Goal: Task Accomplishment & Management: Manage account settings

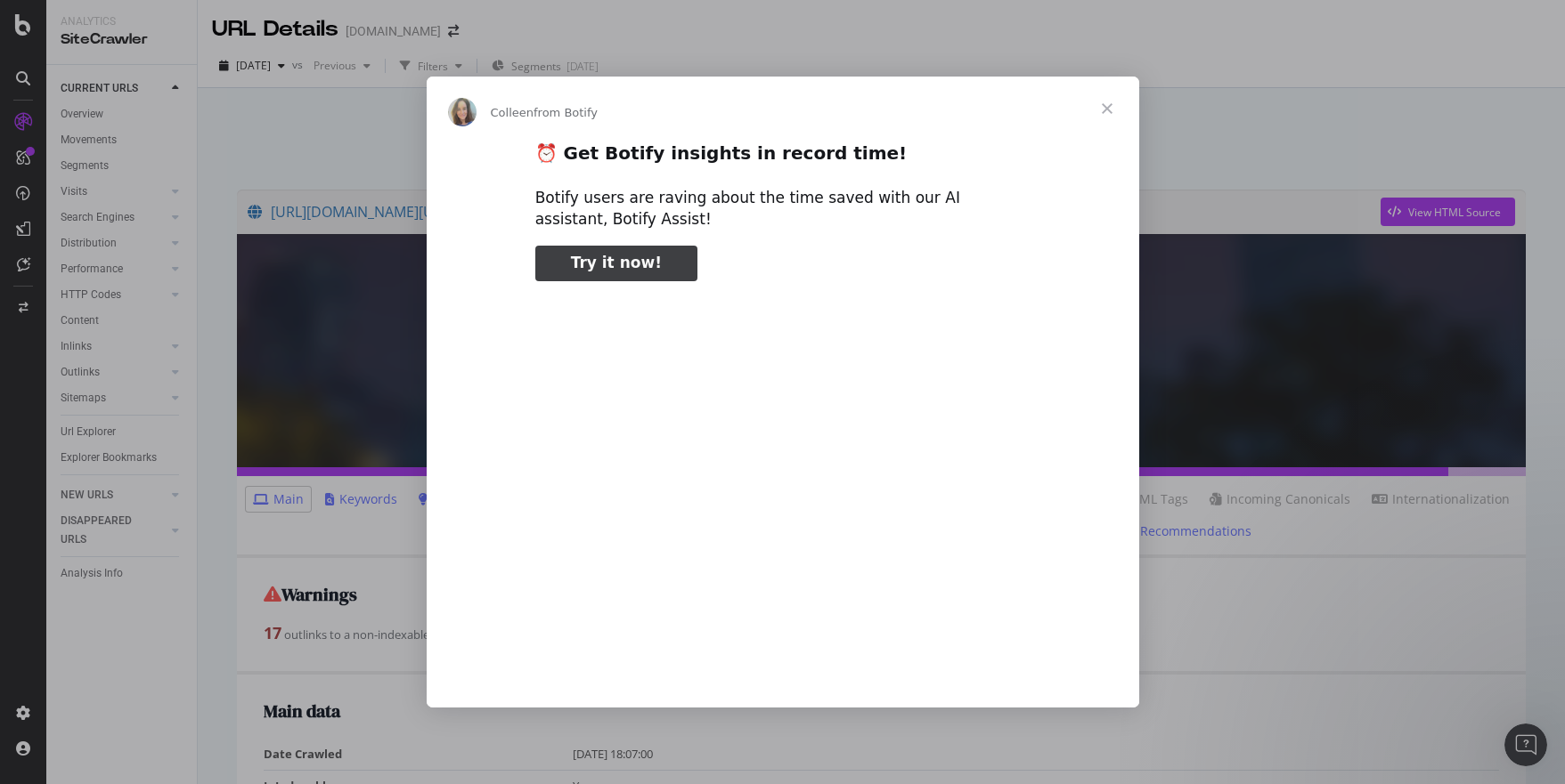
type input "318712"
click at [1104, 107] on span "Close" at bounding box center [1106, 109] width 64 height 64
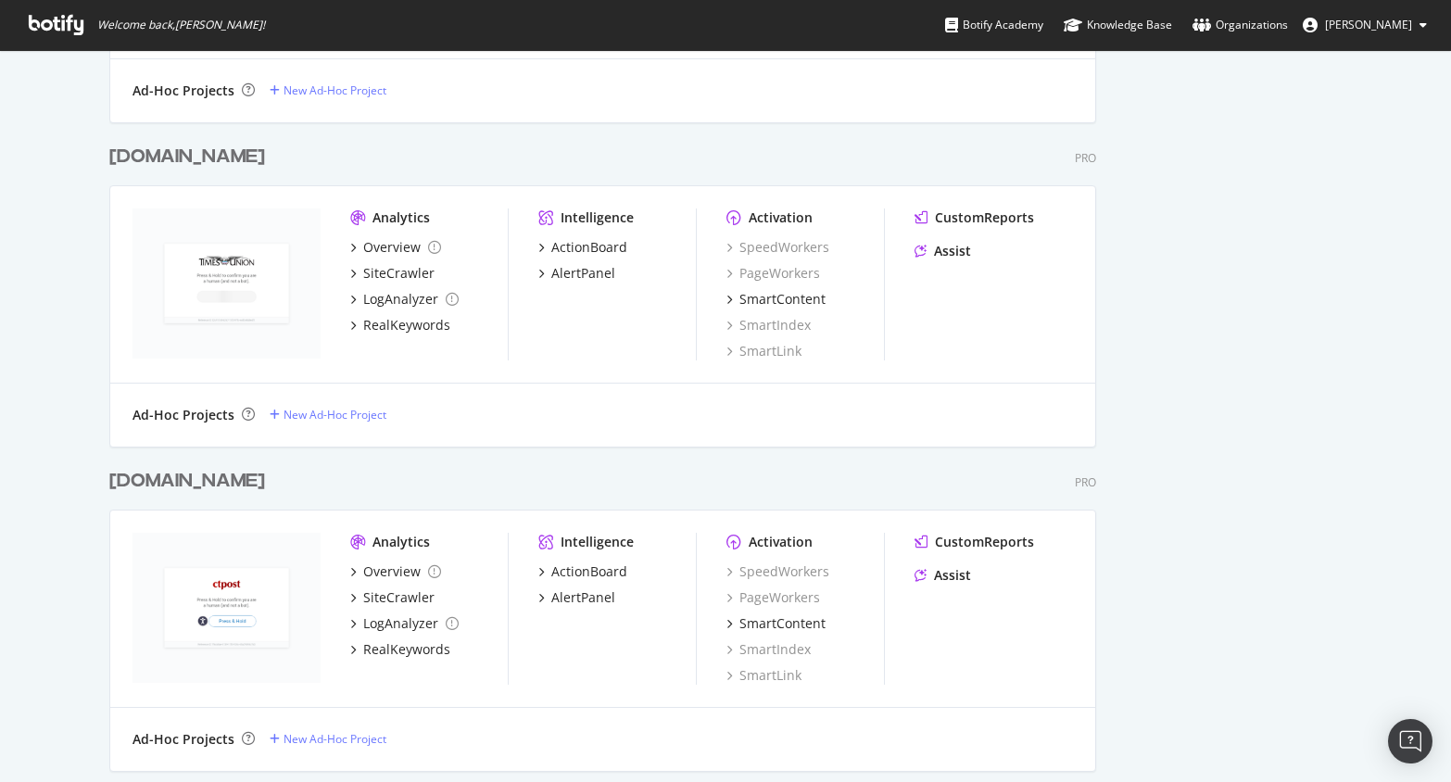
scroll to position [2798, 1002]
click at [389, 275] on div "SiteCrawler" at bounding box center [398, 273] width 71 height 19
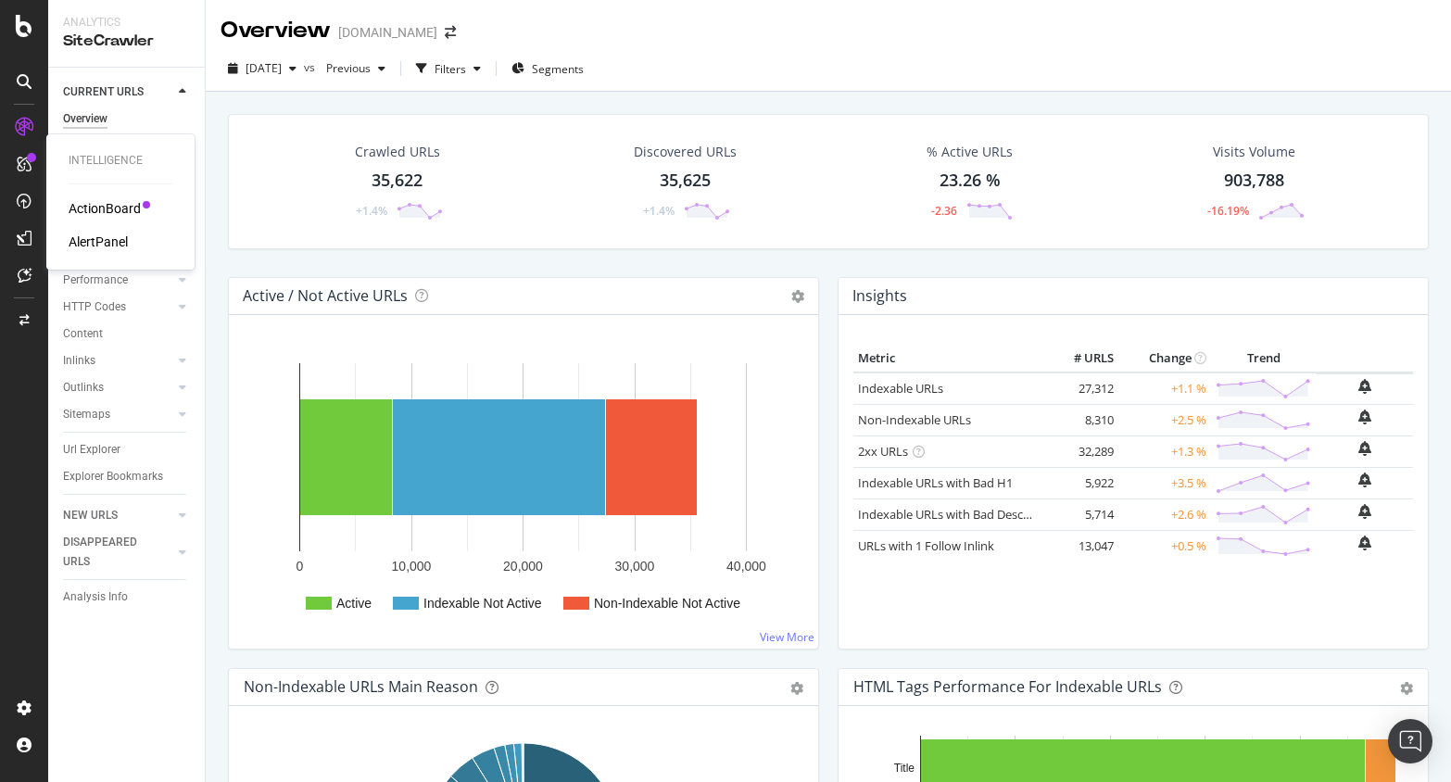
click at [90, 210] on div "ActionBoard" at bounding box center [105, 208] width 72 height 19
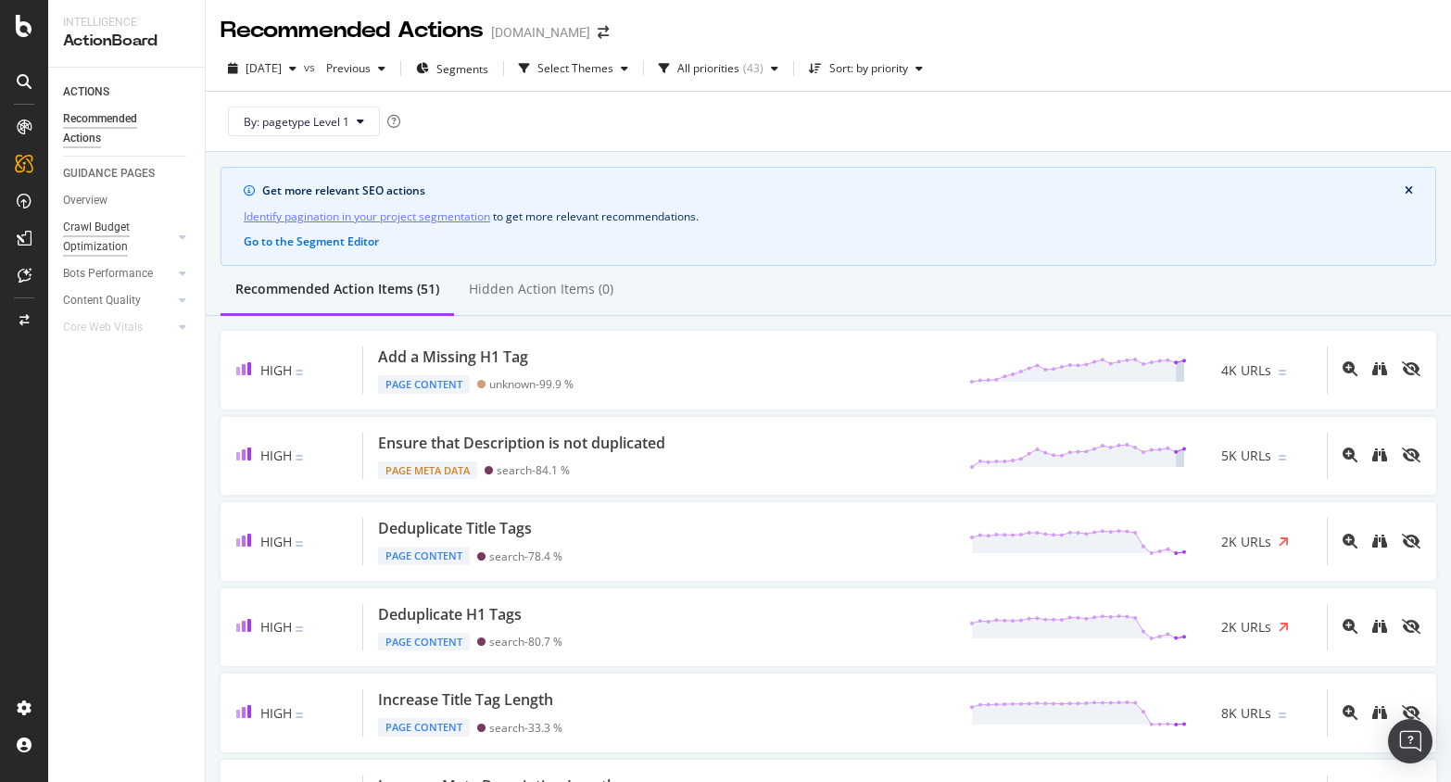
click at [82, 224] on div "Crawl Budget Optimization" at bounding box center [111, 237] width 97 height 39
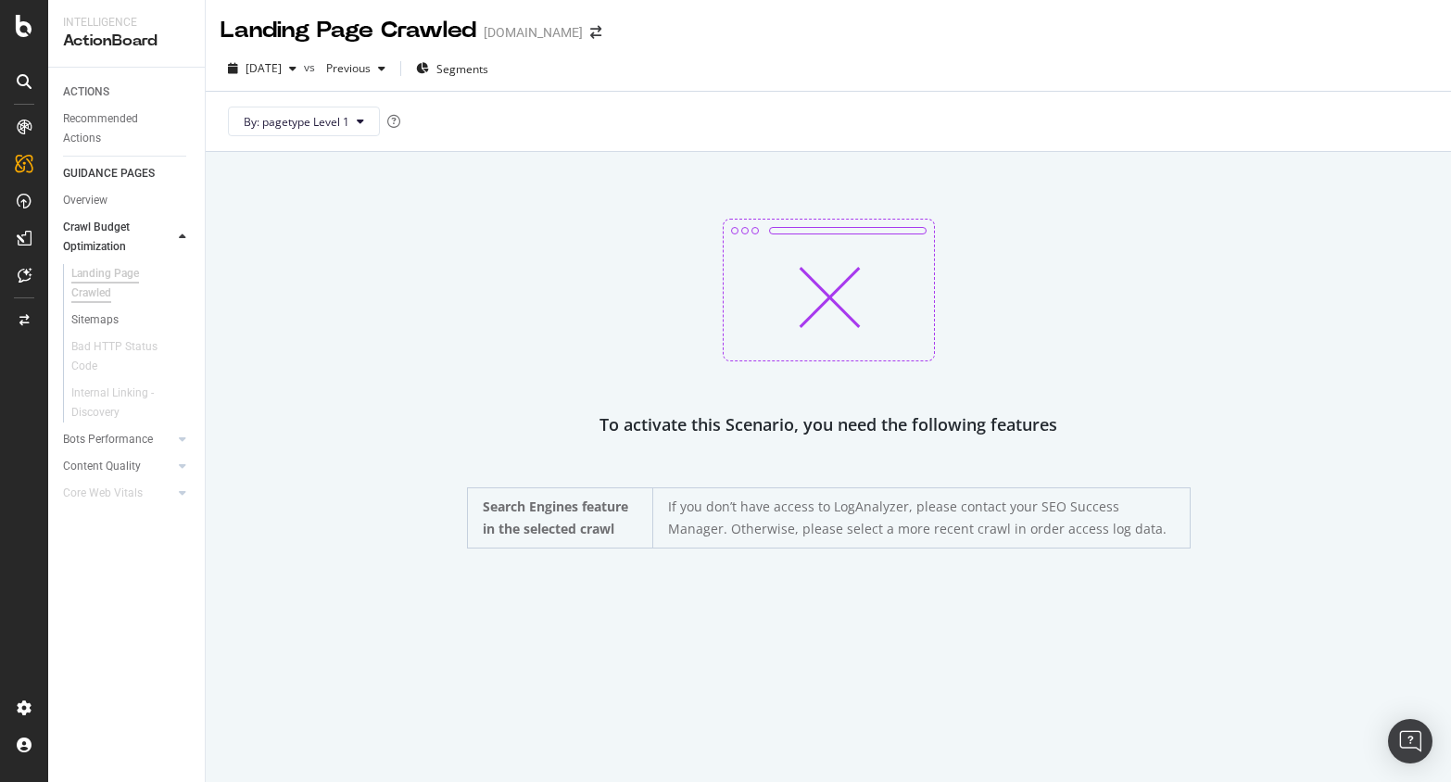
click at [83, 281] on div "Landing Page Crawled" at bounding box center [122, 283] width 103 height 39
click at [18, 125] on icon at bounding box center [24, 127] width 15 height 15
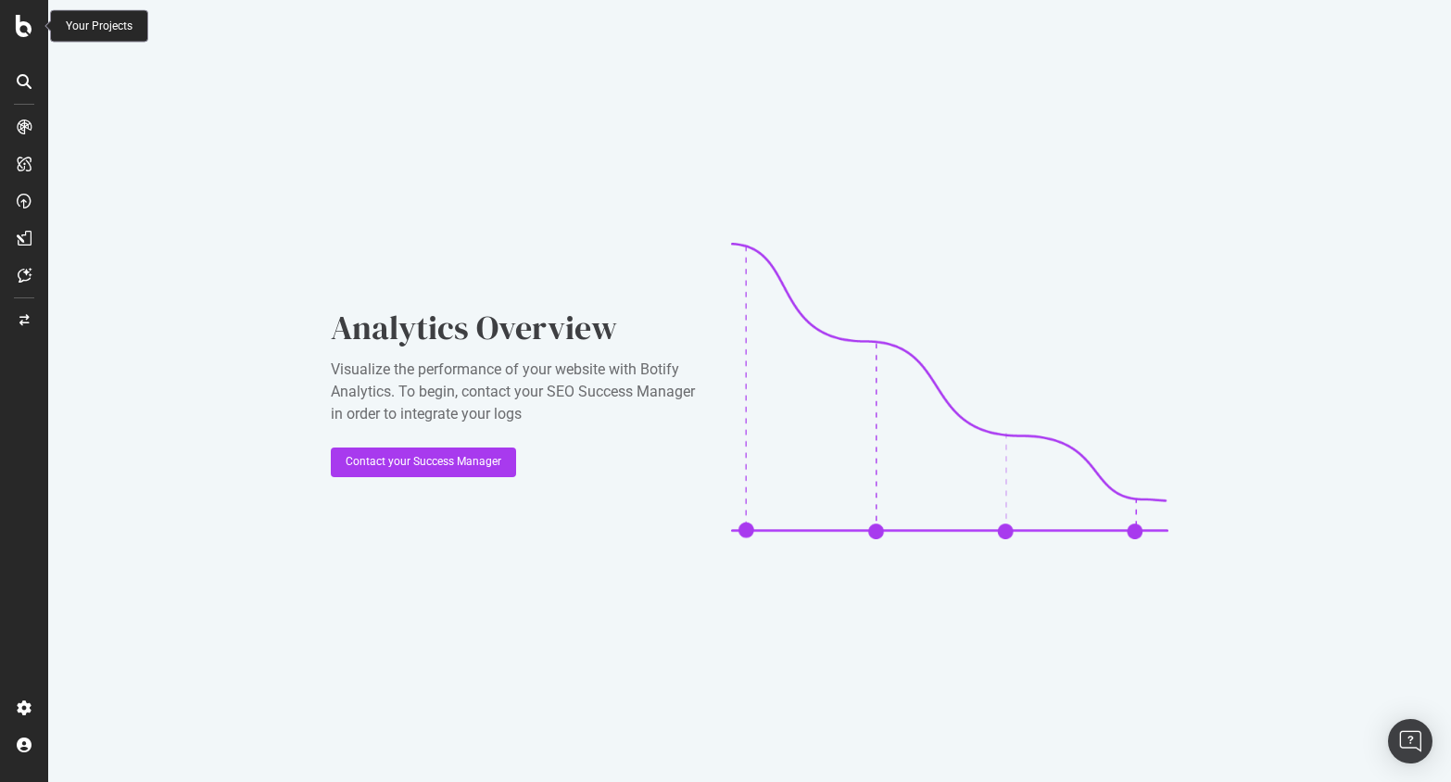
click at [21, 22] on icon at bounding box center [24, 26] width 17 height 22
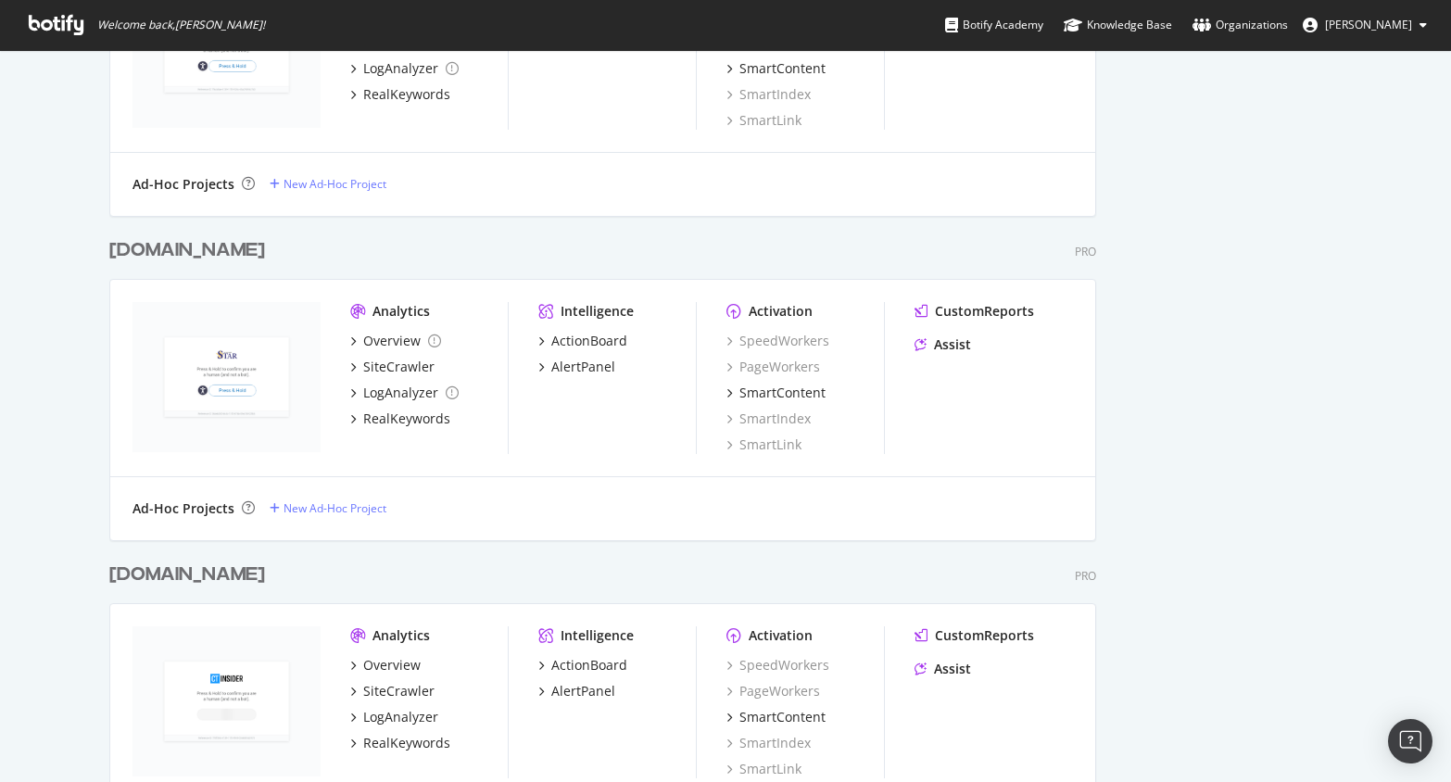
scroll to position [6523, 1002]
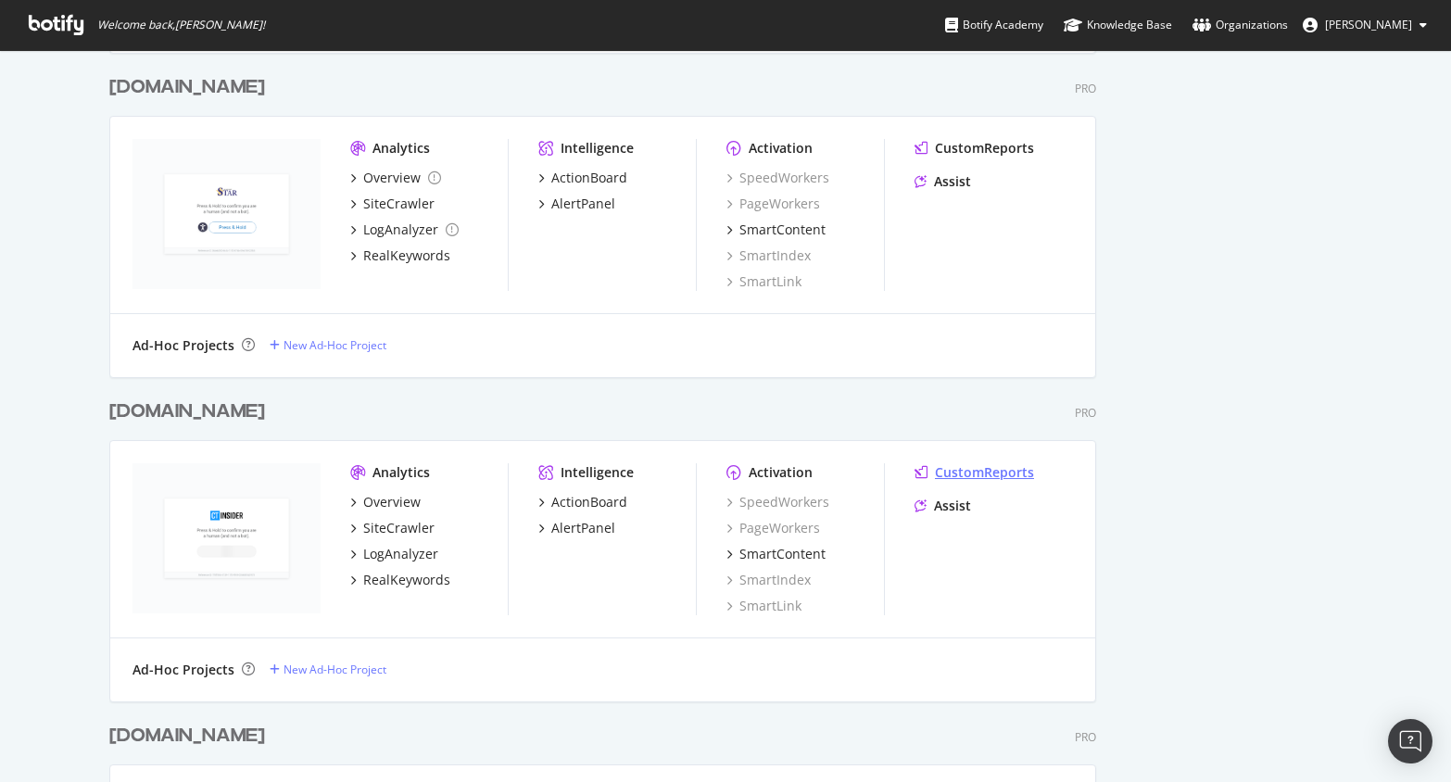
click at [965, 468] on div "CustomReports" at bounding box center [984, 472] width 99 height 19
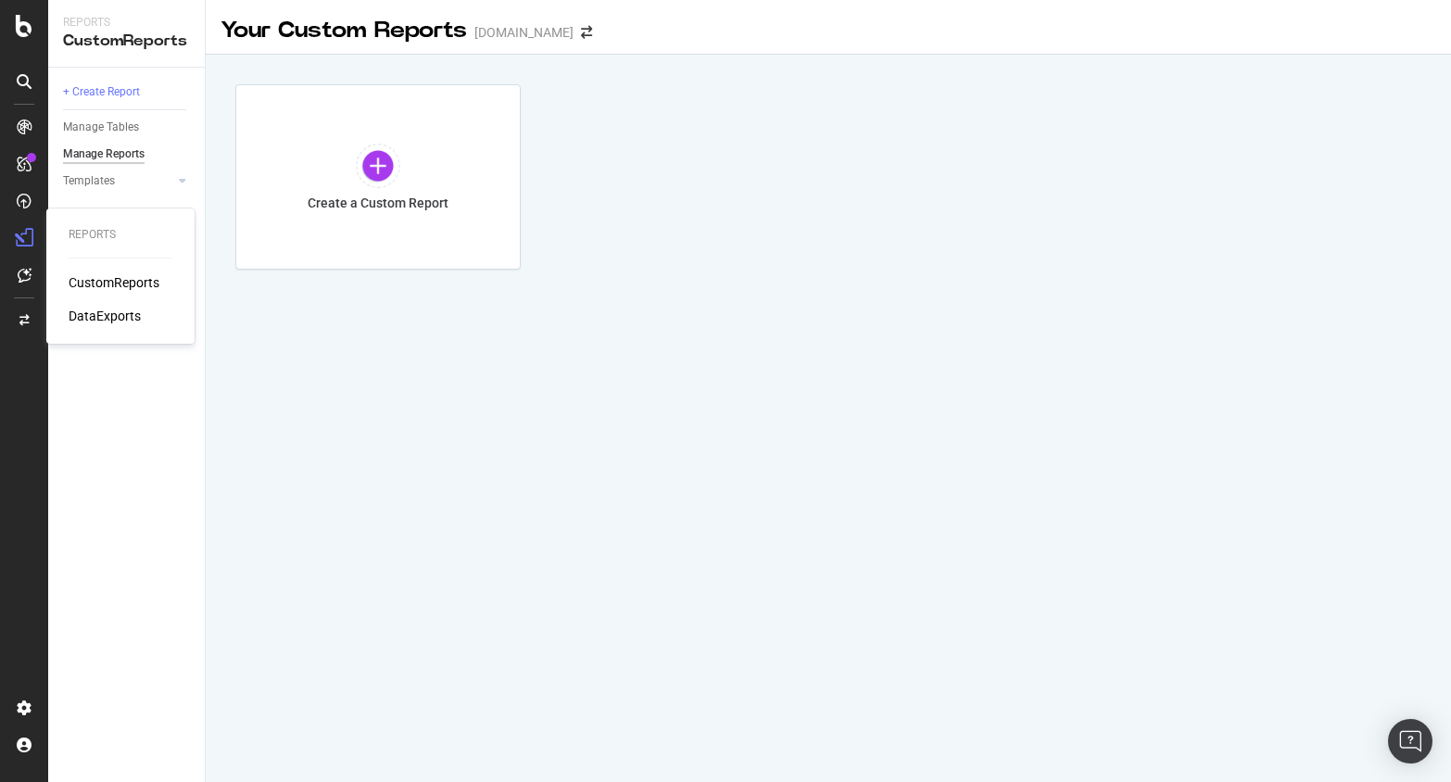
click at [98, 312] on div "DataExports" at bounding box center [105, 316] width 72 height 19
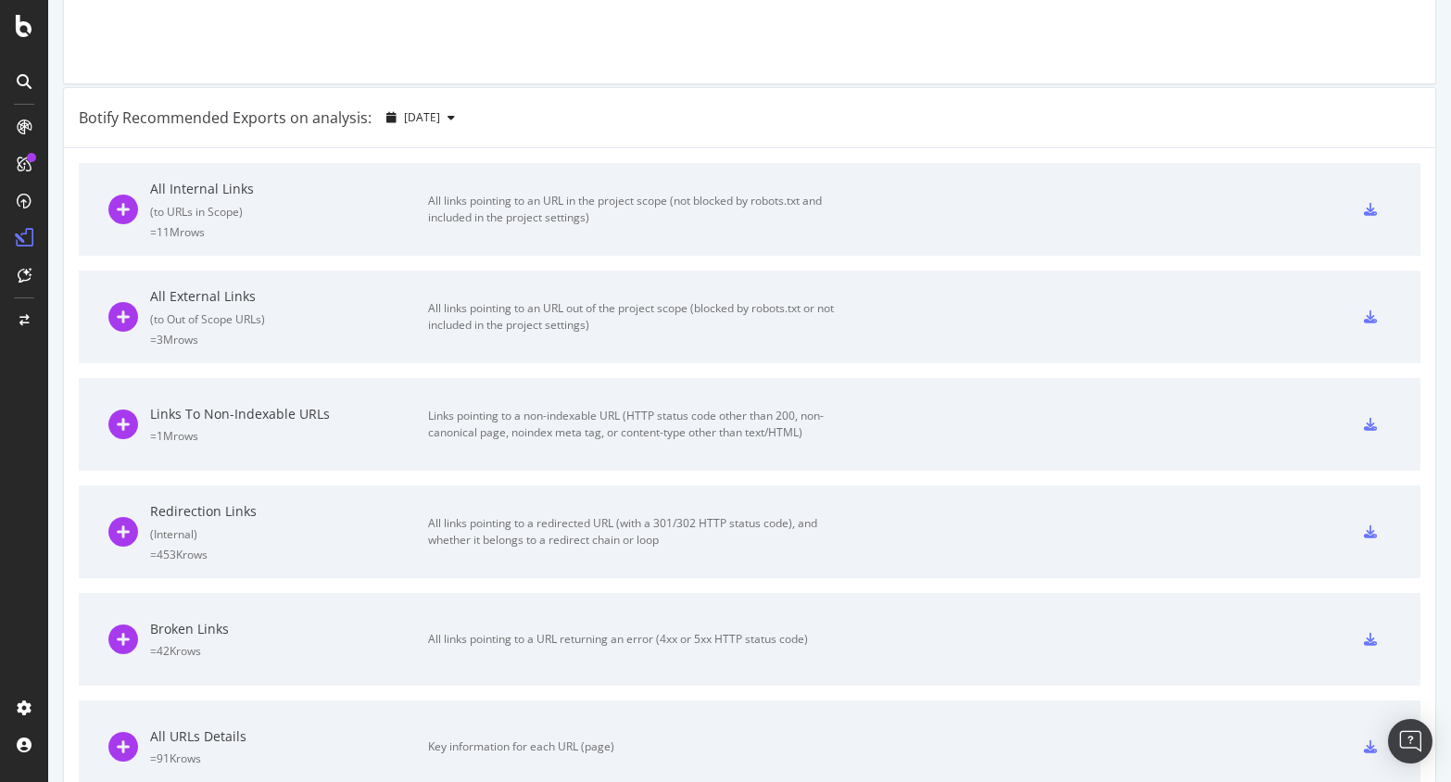
scroll to position [153, 0]
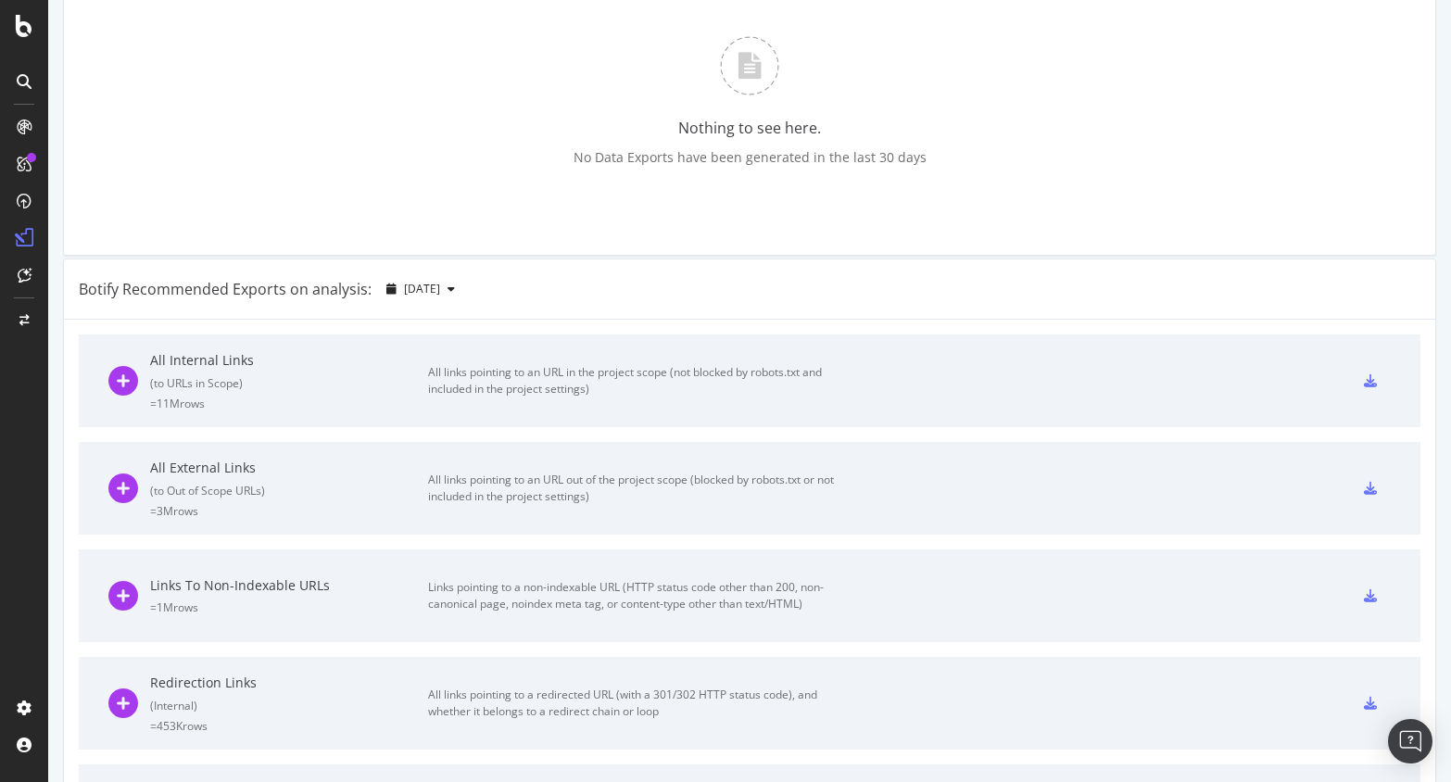
click at [396, 382] on div "( to URLs in Scope )" at bounding box center [289, 383] width 278 height 16
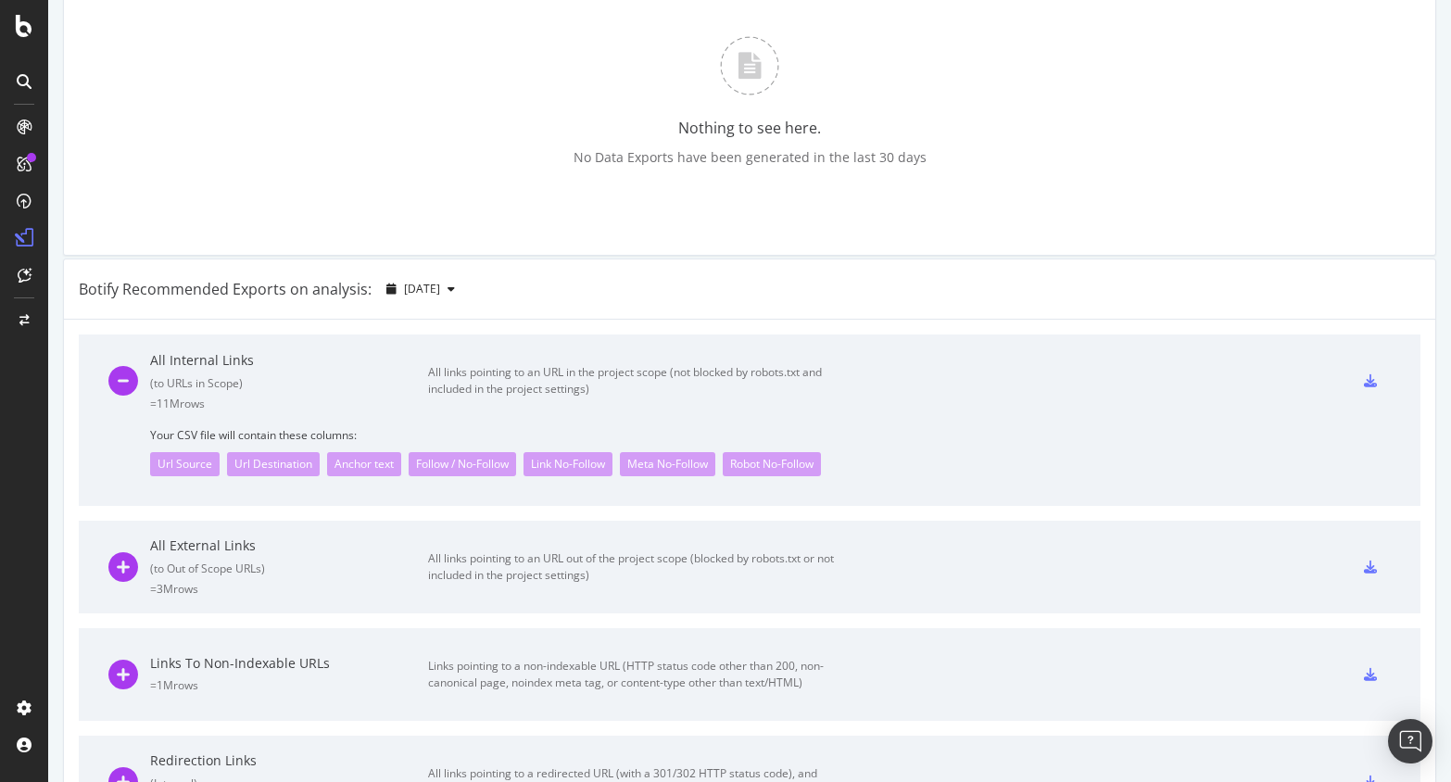
click at [396, 381] on div "( to URLs in Scope )" at bounding box center [289, 383] width 278 height 16
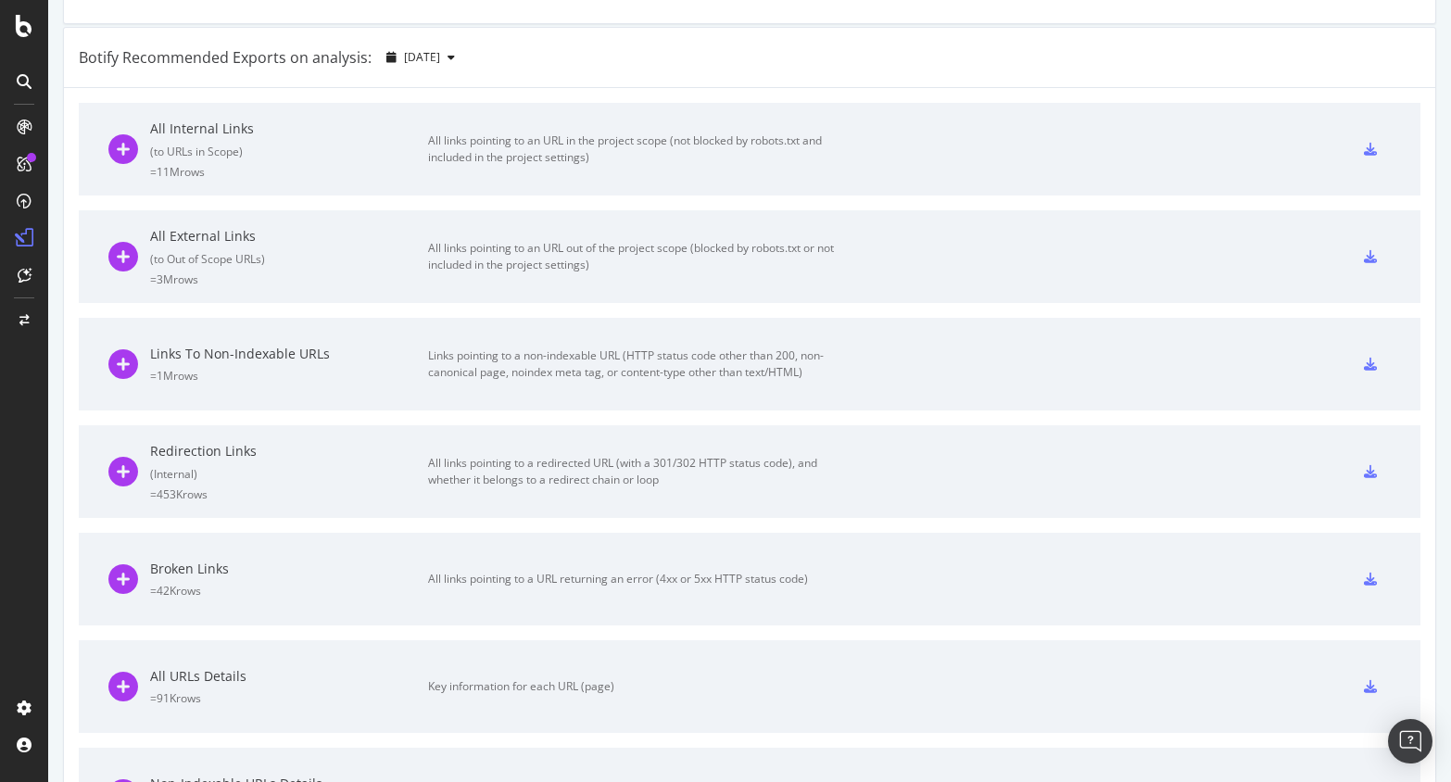
scroll to position [424, 0]
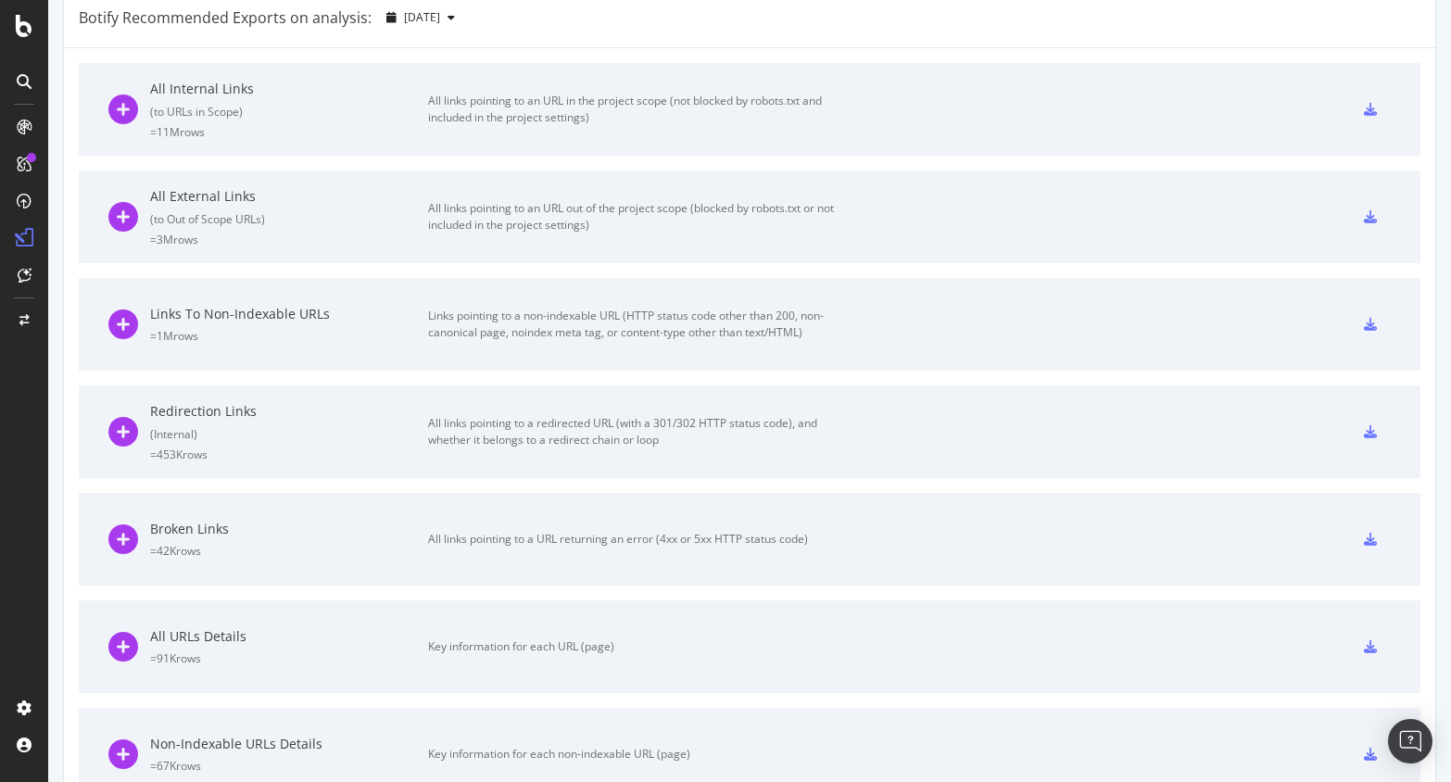
click at [342, 306] on div "Links To Non-Indexable URLs" at bounding box center [289, 314] width 278 height 19
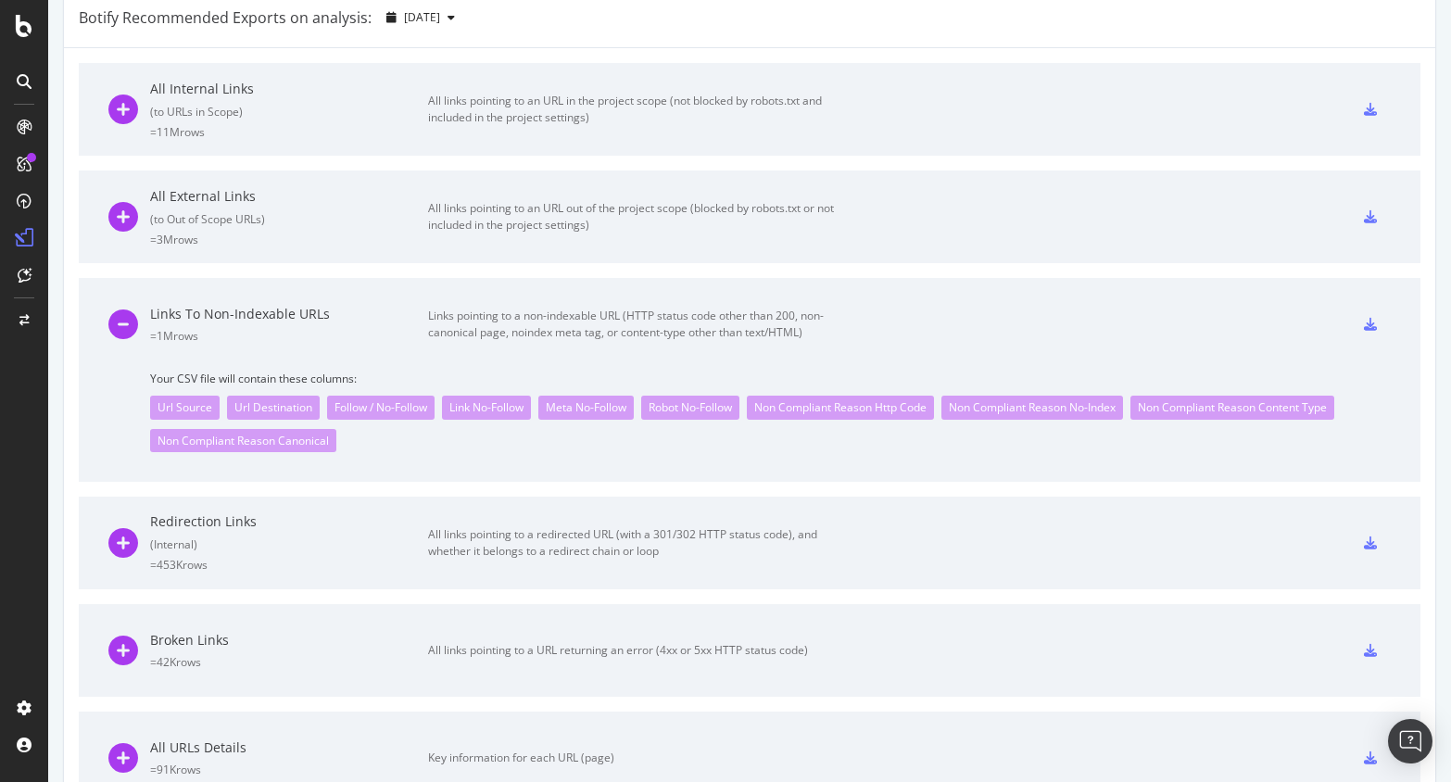
click at [343, 308] on div "Links To Non-Indexable URLs" at bounding box center [289, 314] width 278 height 19
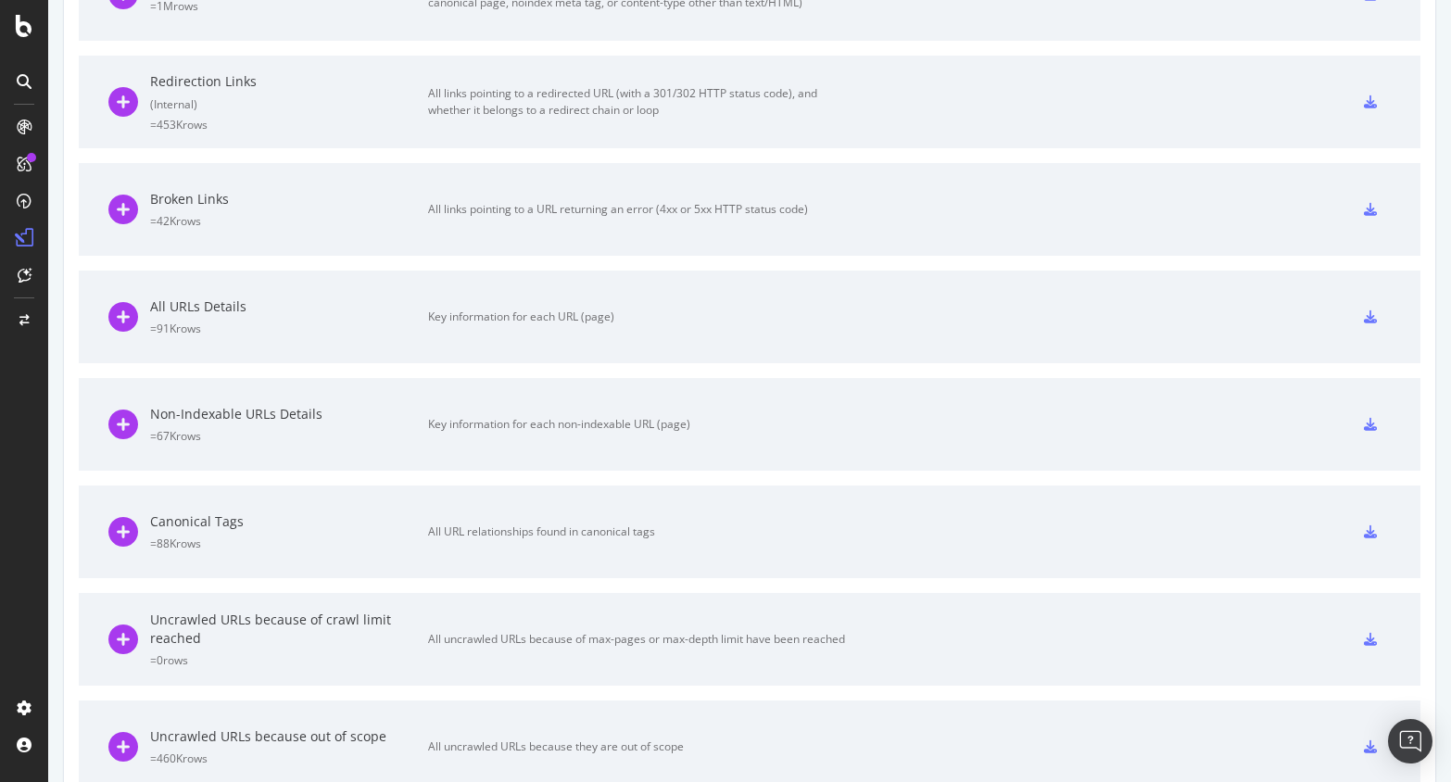
scroll to position [921, 0]
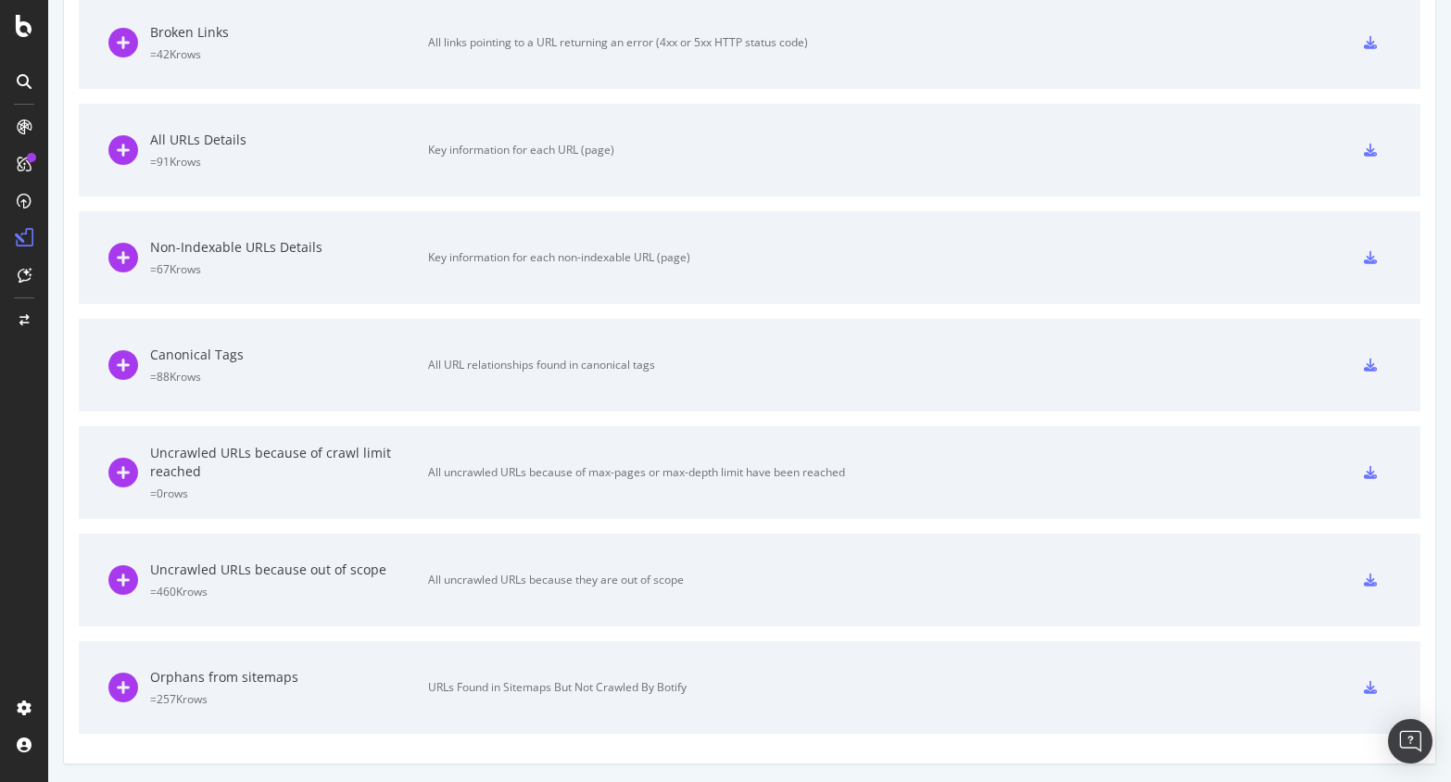
click at [353, 679] on div "Orphans from sitemaps" at bounding box center [289, 677] width 278 height 19
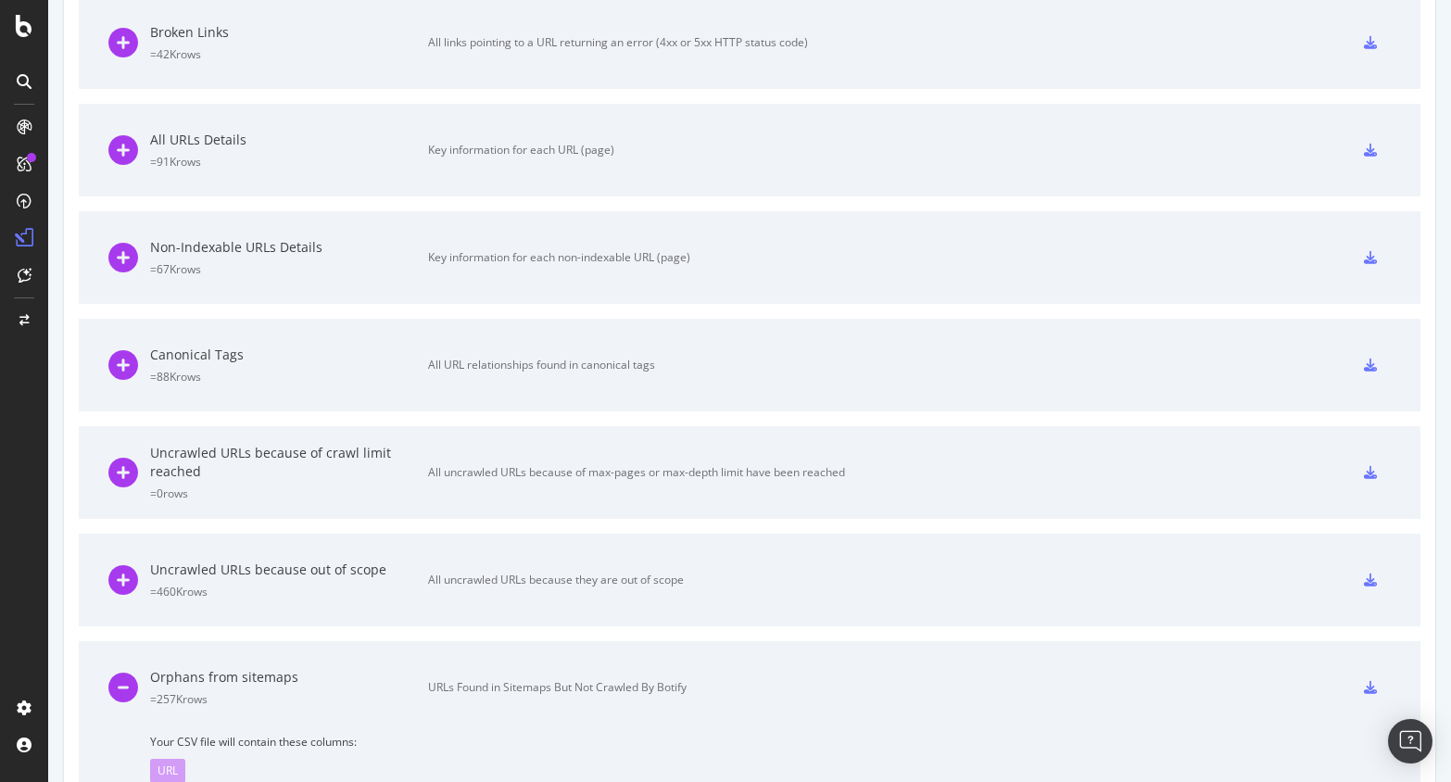
click at [353, 680] on div "Orphans from sitemaps" at bounding box center [289, 677] width 278 height 19
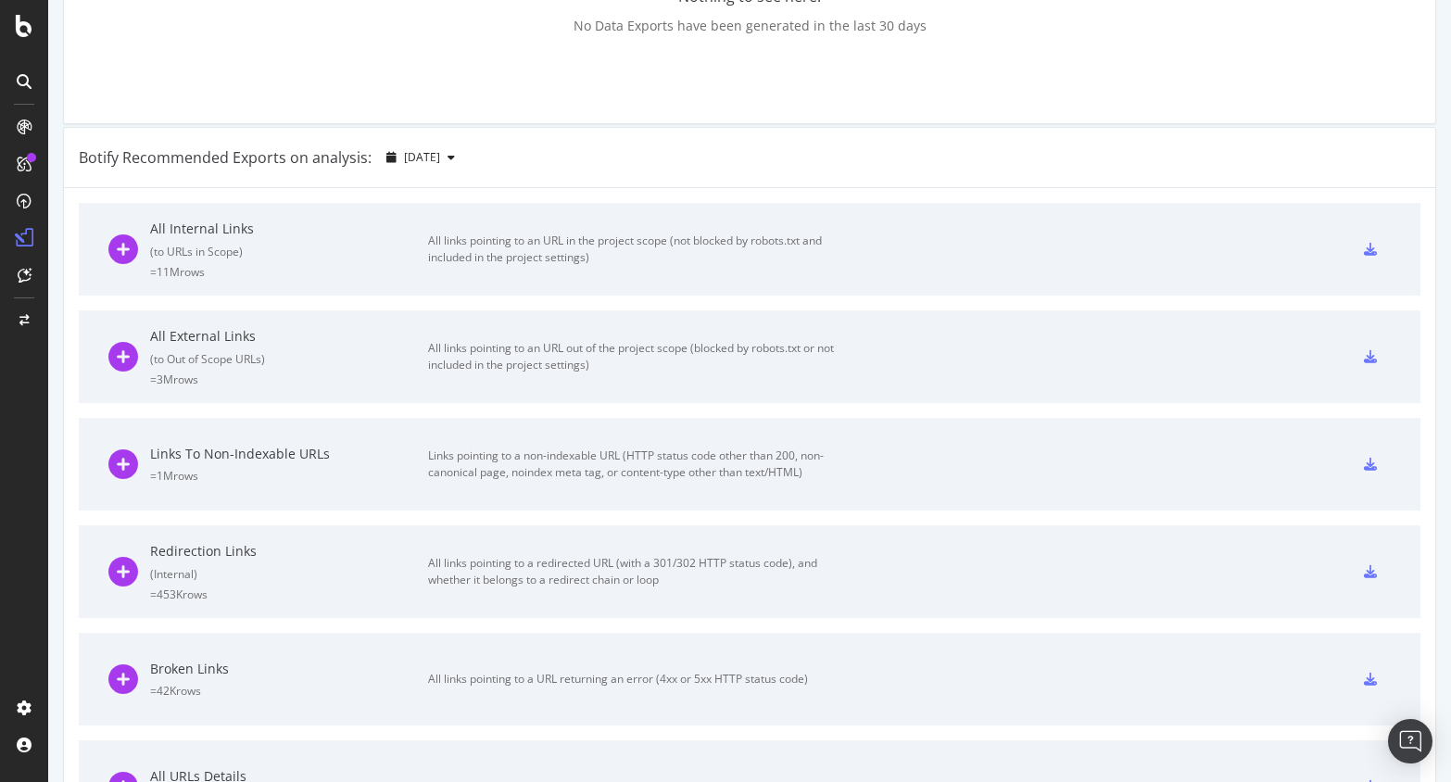
scroll to position [450, 0]
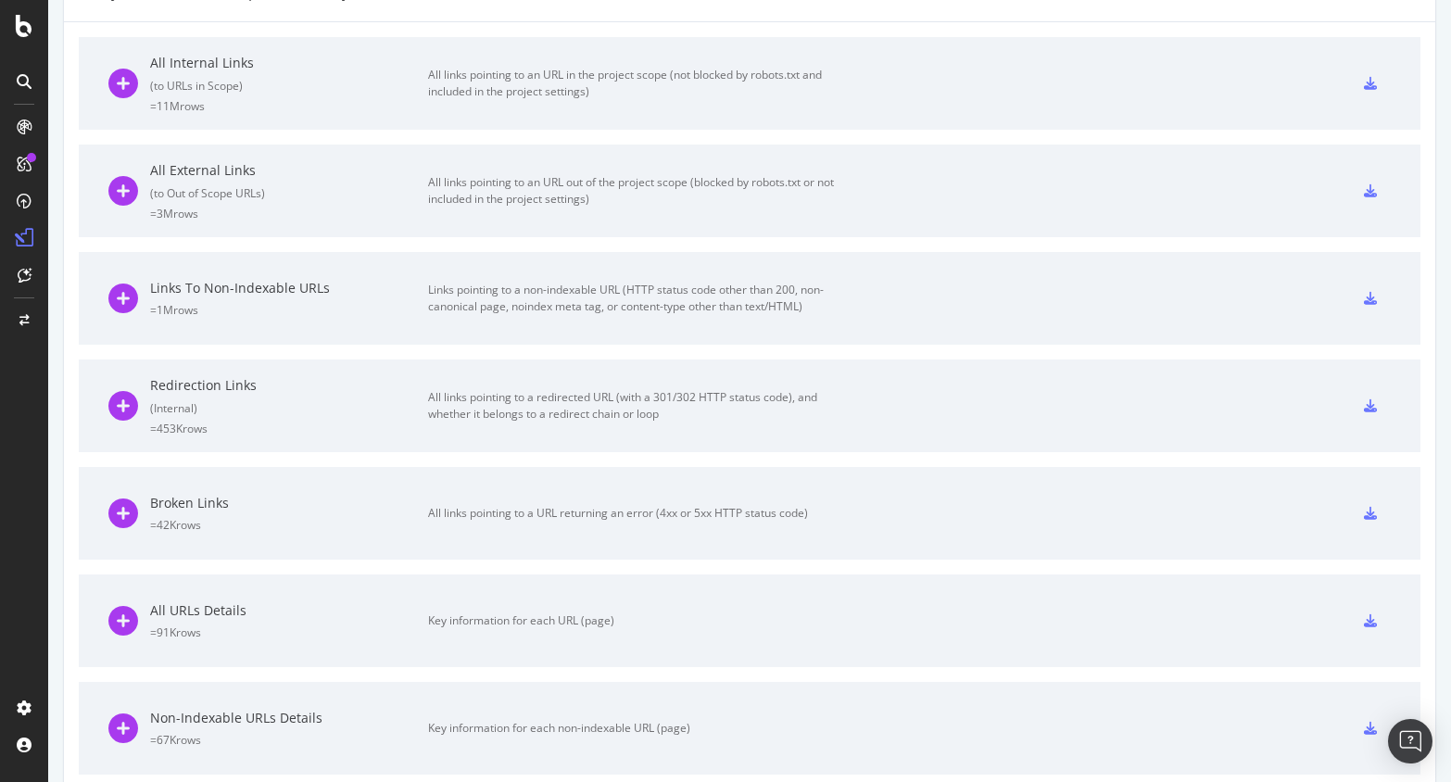
click at [1369, 514] on icon at bounding box center [1370, 513] width 13 height 13
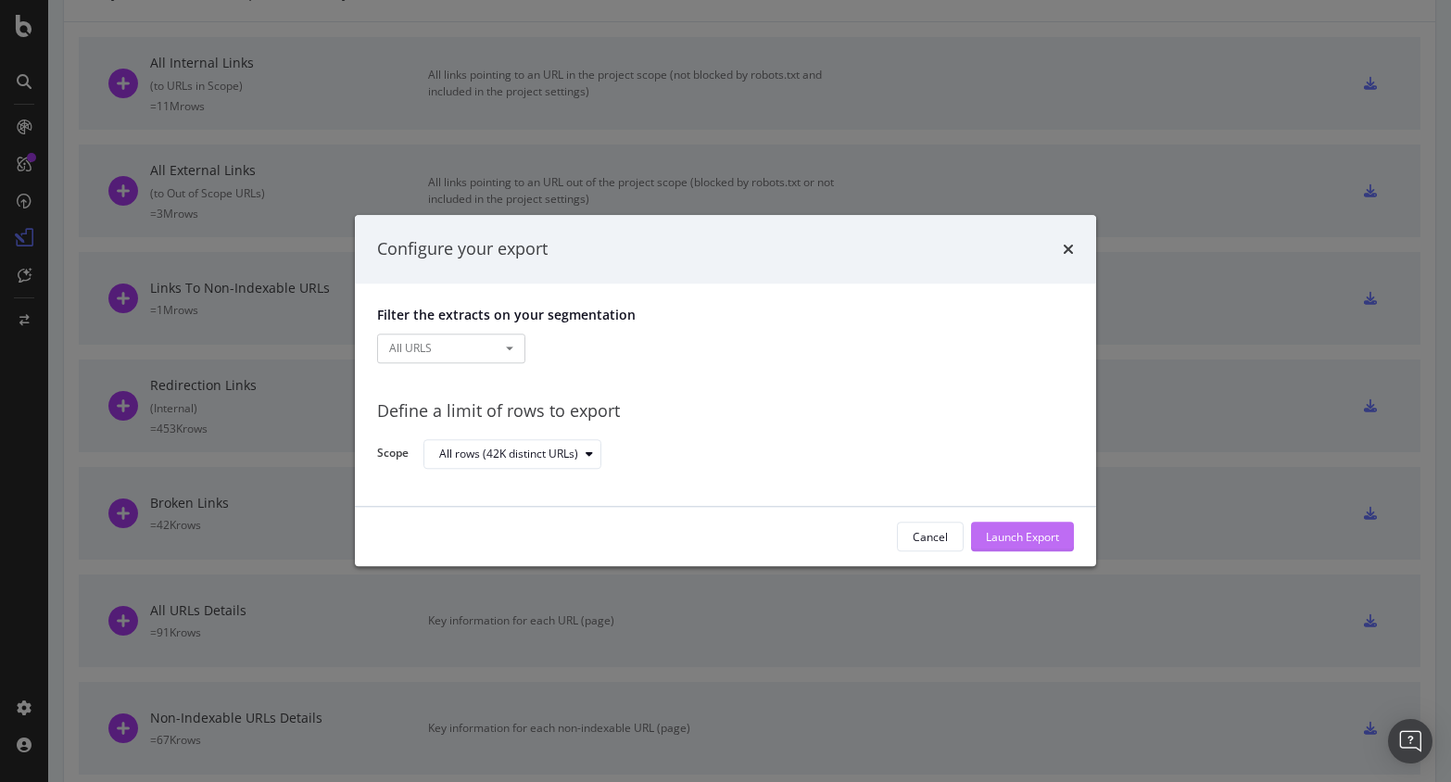
click at [1006, 535] on div "Launch Export" at bounding box center [1022, 537] width 73 height 16
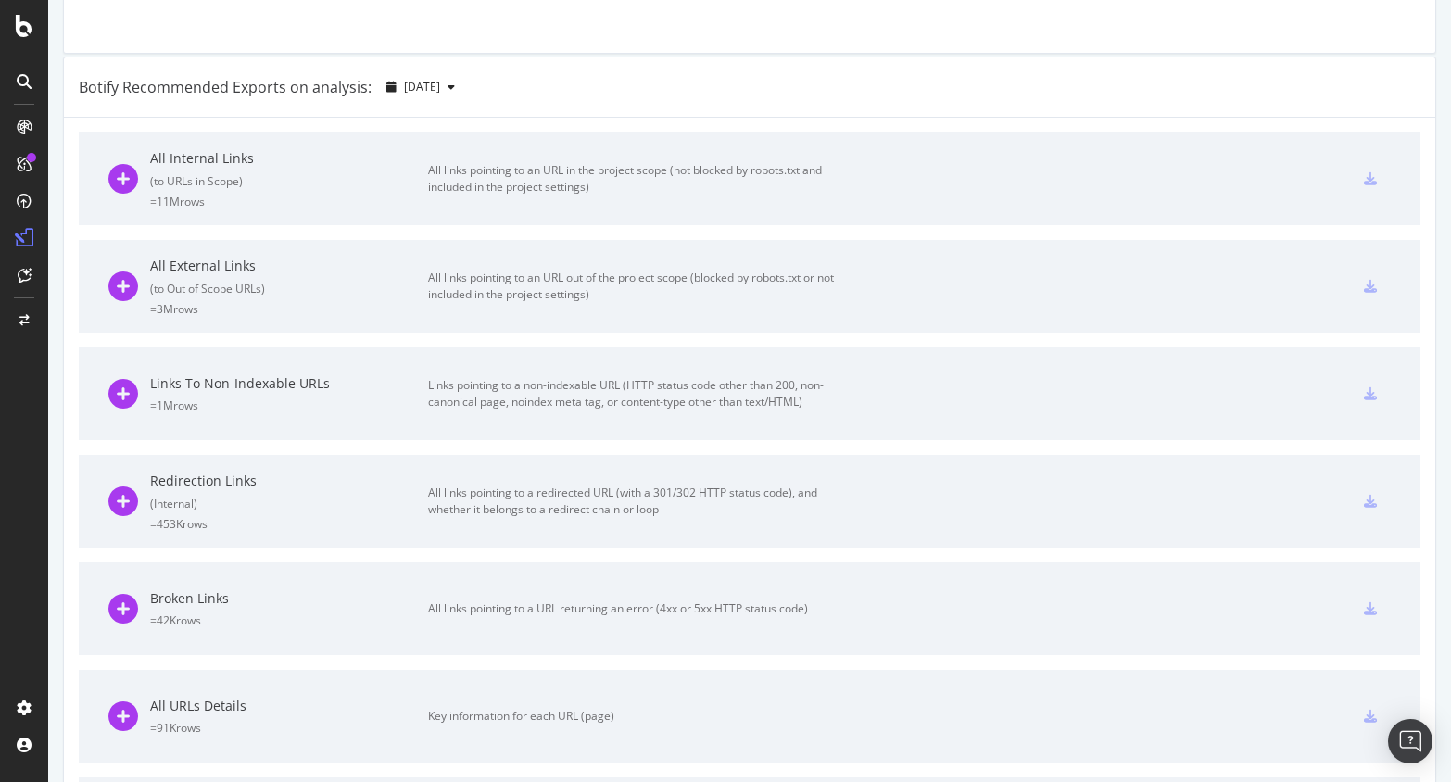
scroll to position [301, 0]
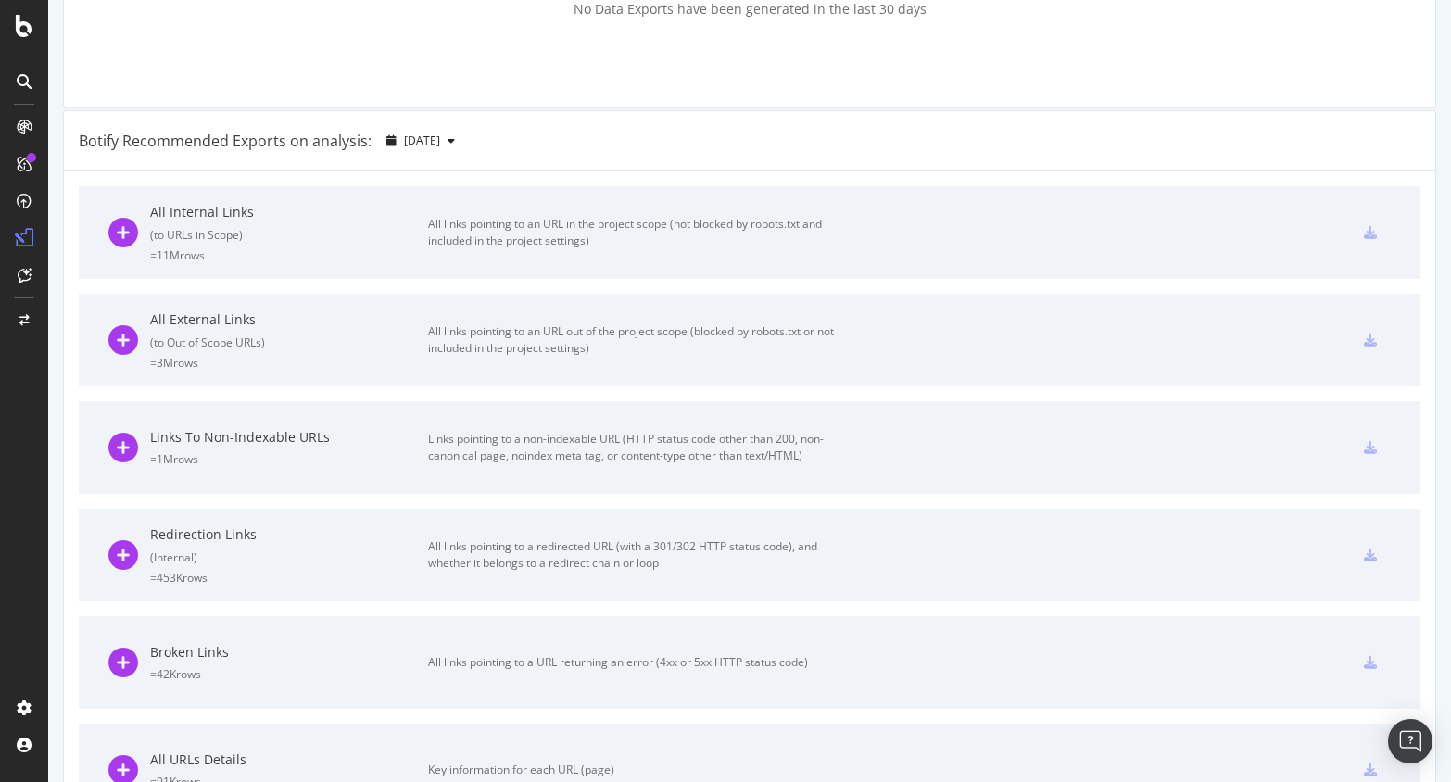
click at [243, 438] on div "Links To Non-Indexable URLs" at bounding box center [289, 437] width 278 height 19
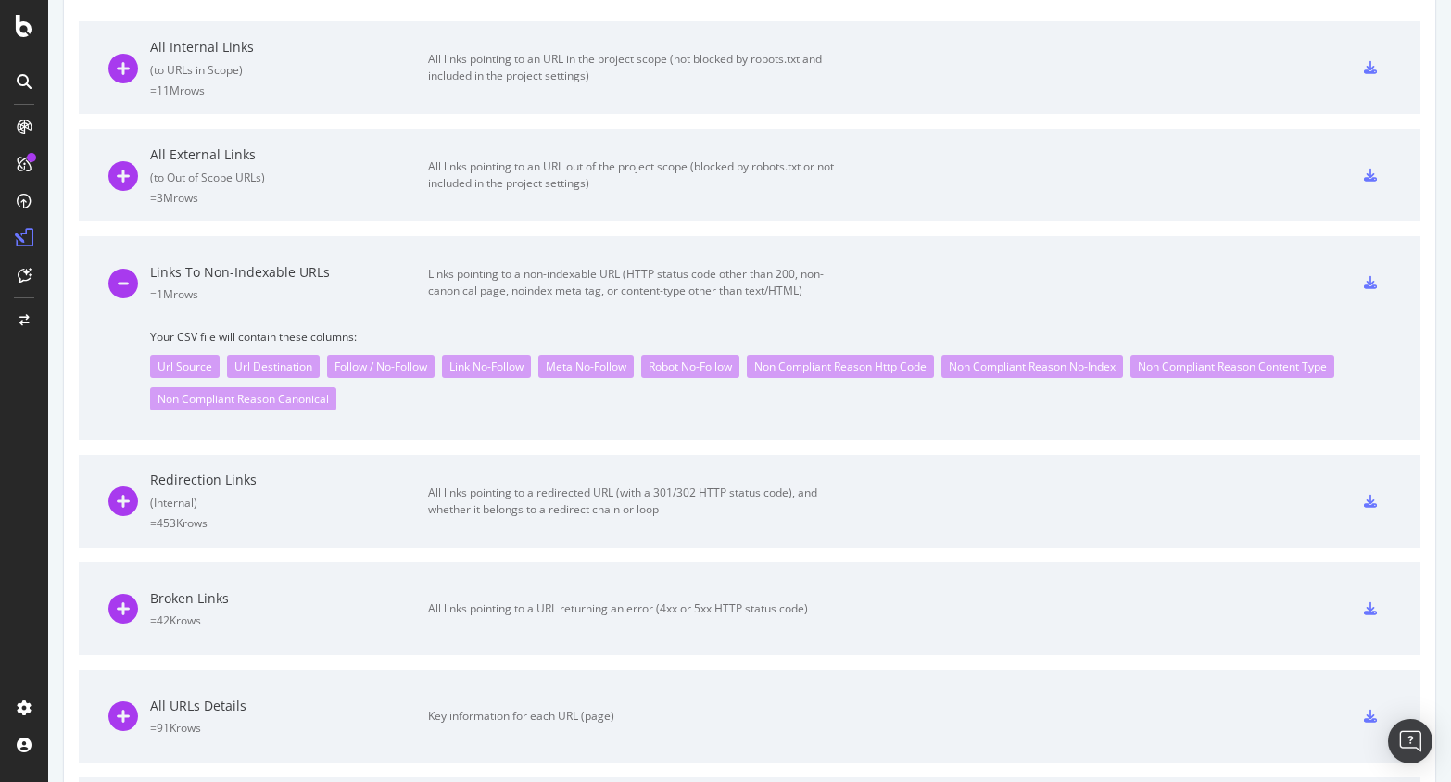
scroll to position [321, 0]
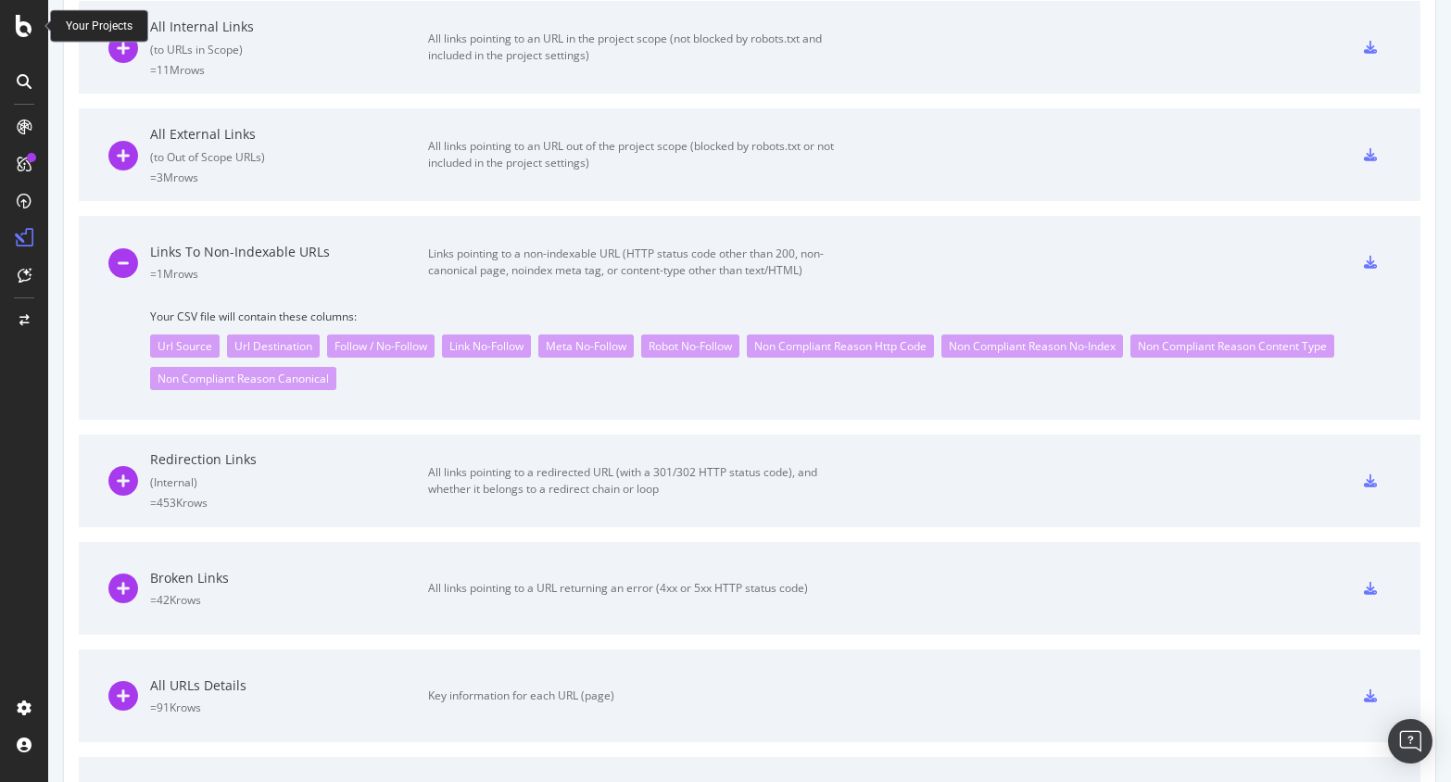
click at [22, 24] on icon at bounding box center [24, 26] width 17 height 22
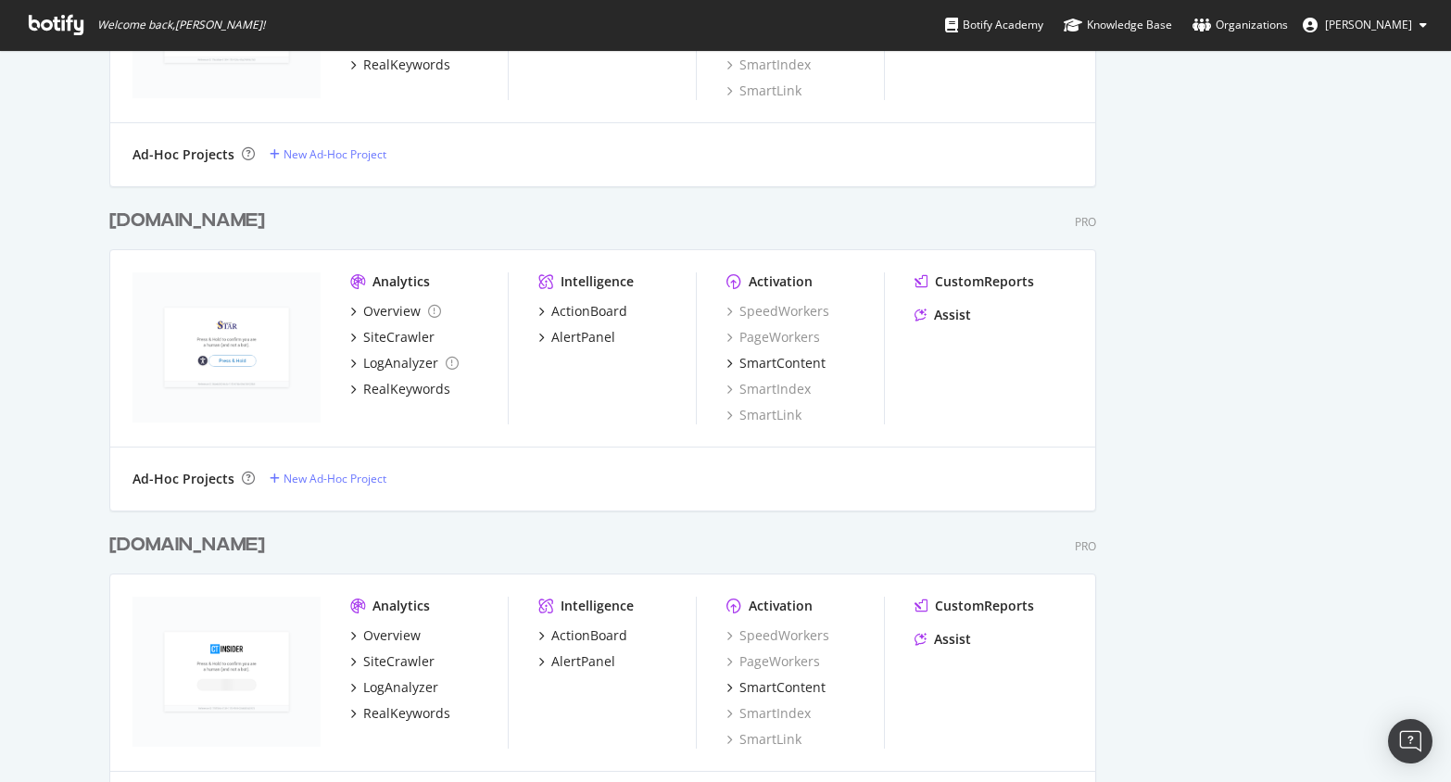
scroll to position [6523, 1002]
click at [245, 218] on div "[DOMAIN_NAME]" at bounding box center [187, 221] width 156 height 27
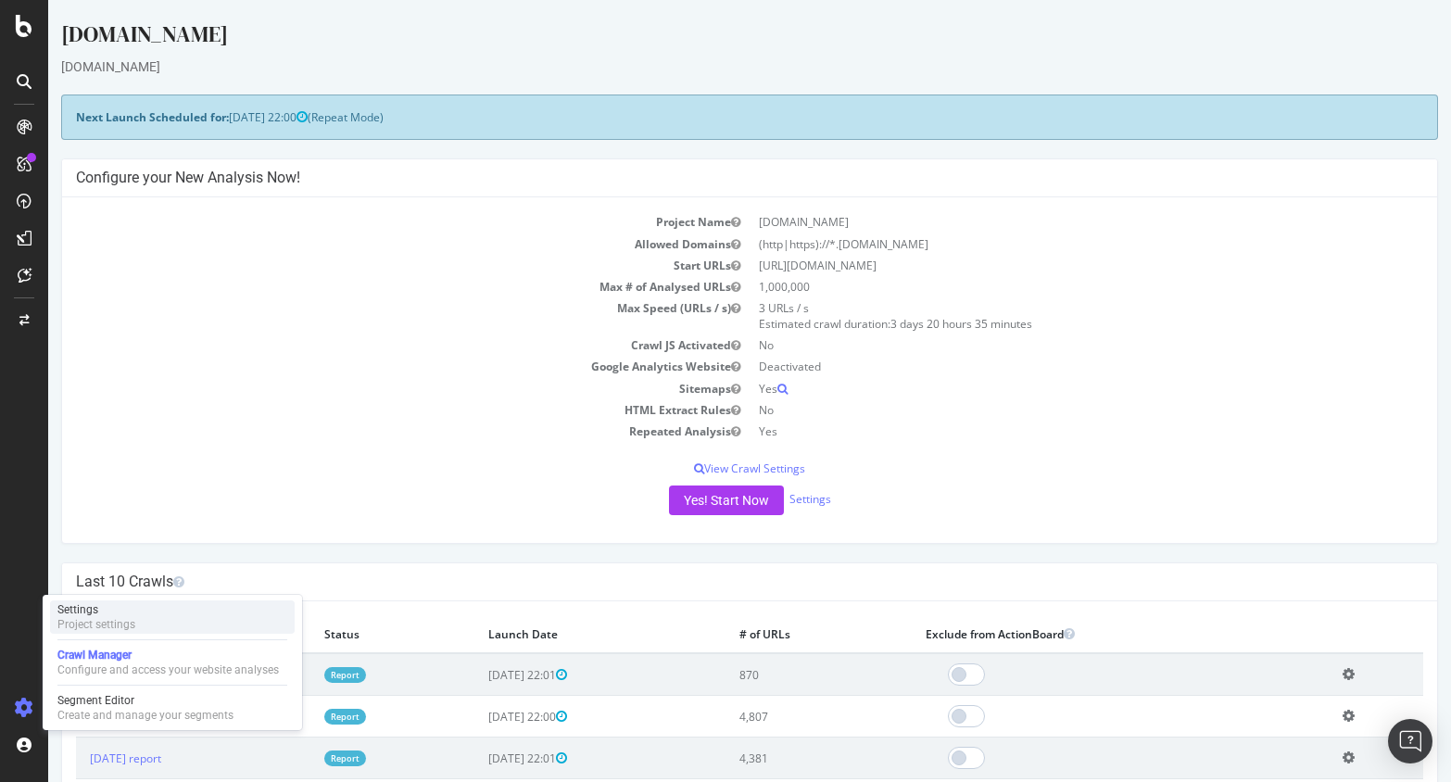
click at [82, 613] on div "Settings" at bounding box center [96, 609] width 78 height 15
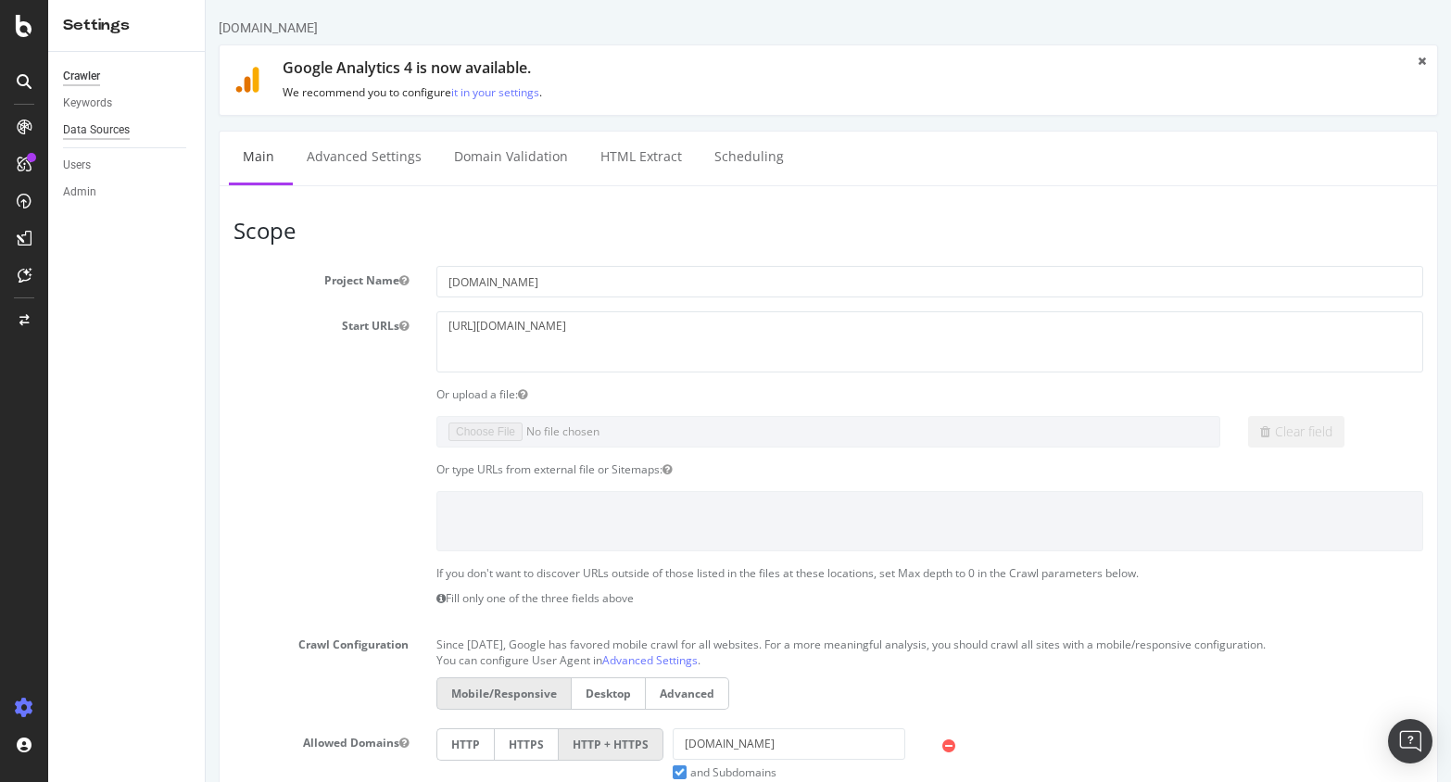
click at [75, 129] on div "Data Sources" at bounding box center [96, 129] width 67 height 19
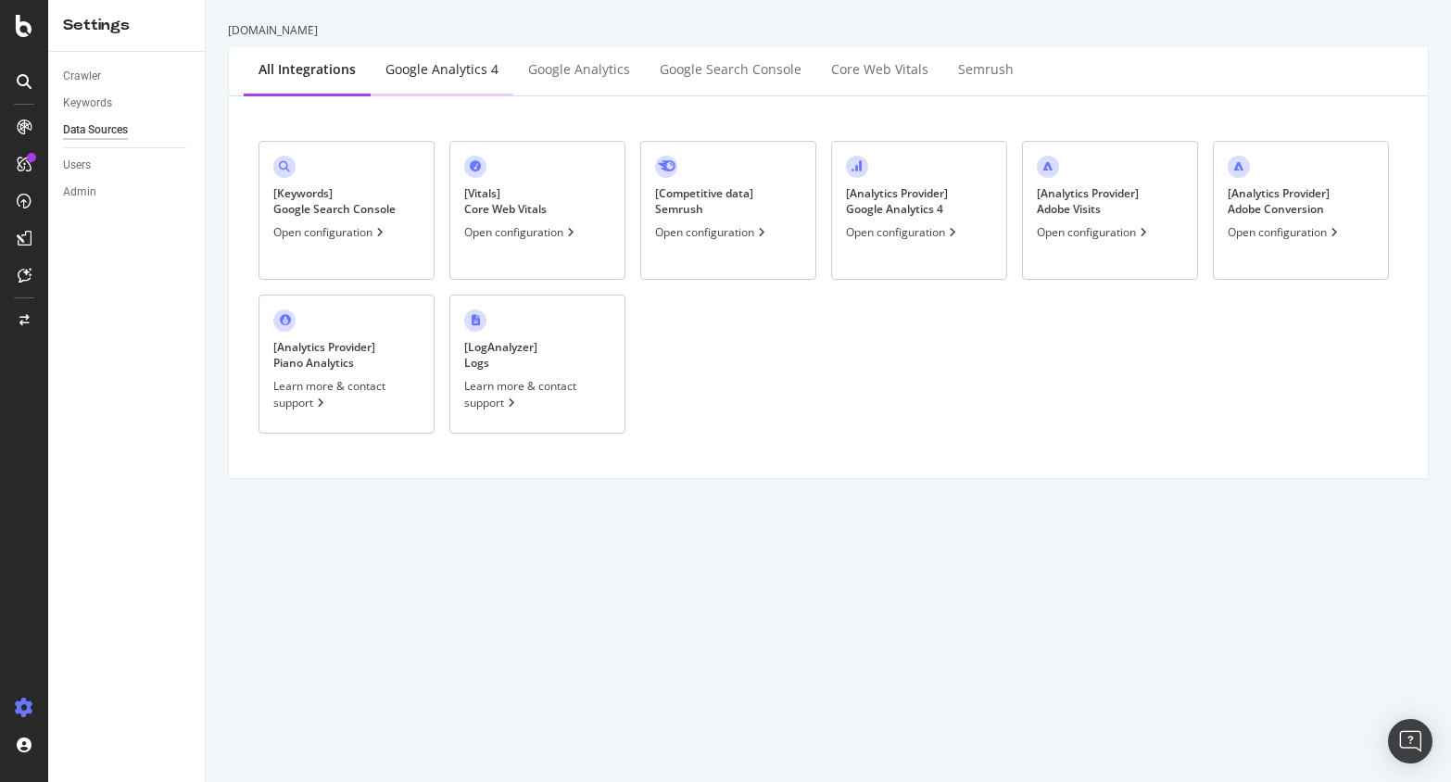
click at [401, 72] on div "Google Analytics 4" at bounding box center [441, 69] width 113 height 19
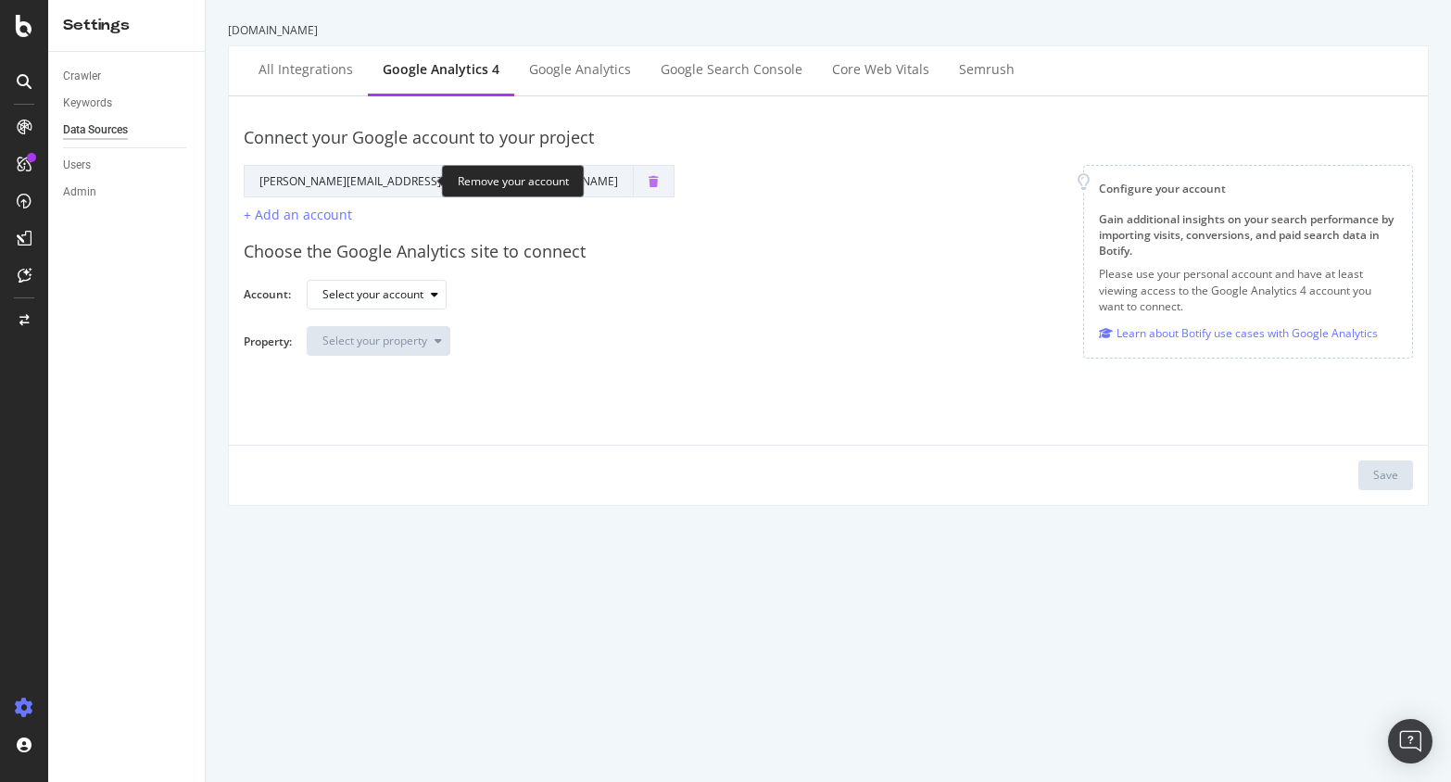
click at [649, 182] on icon "trash" at bounding box center [654, 181] width 10 height 11
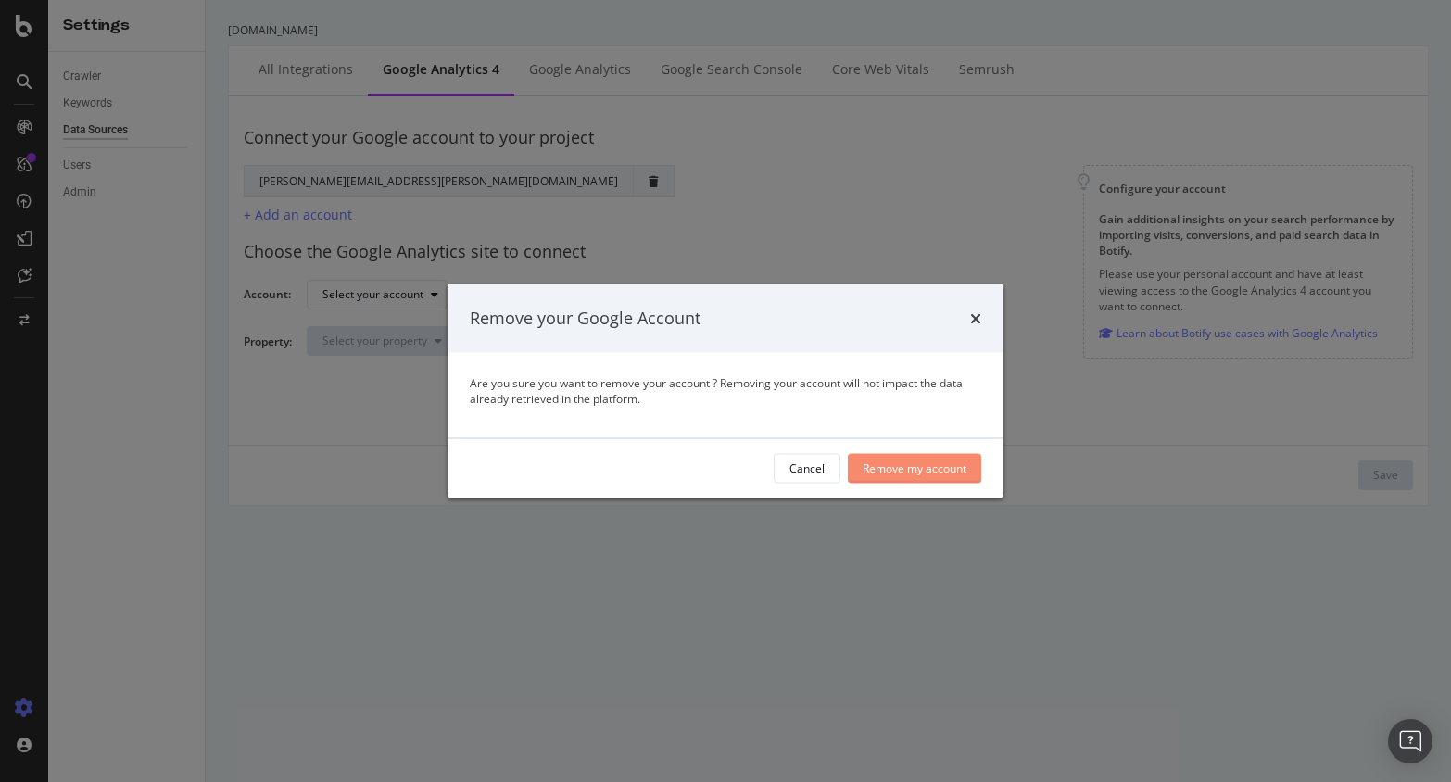
click at [896, 464] on div "Remove my account" at bounding box center [915, 468] width 104 height 16
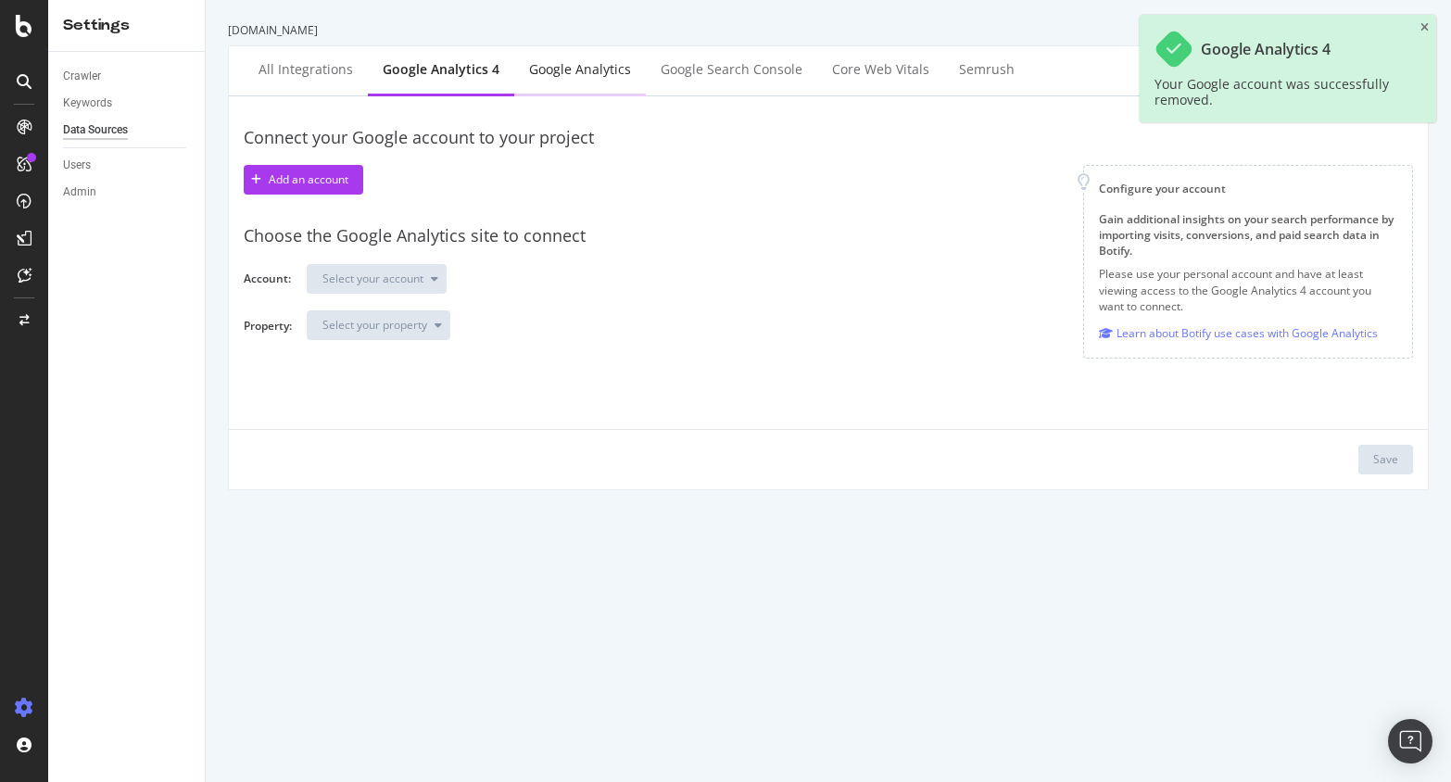
click at [548, 69] on div "Google Analytics" at bounding box center [580, 69] width 102 height 19
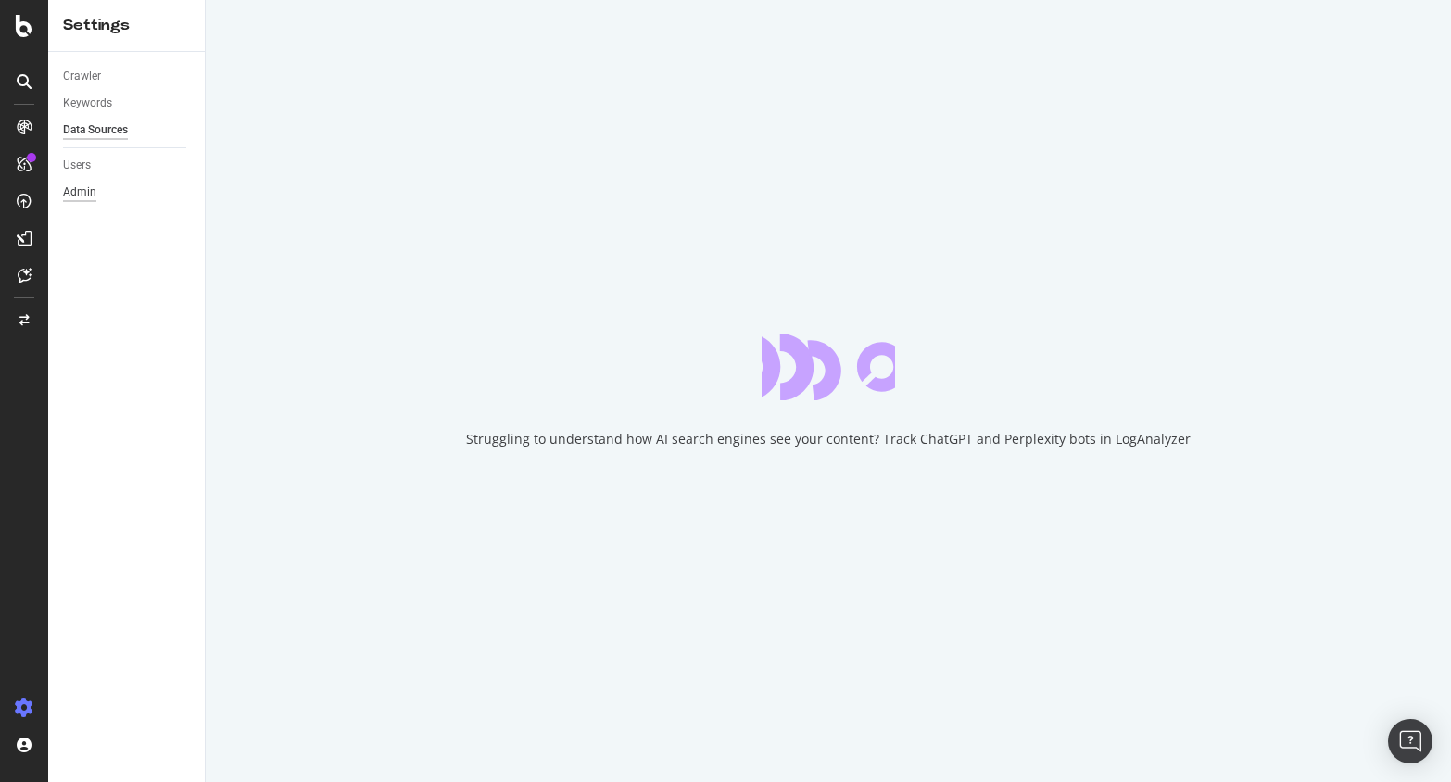
click at [86, 195] on div "Admin" at bounding box center [79, 192] width 33 height 19
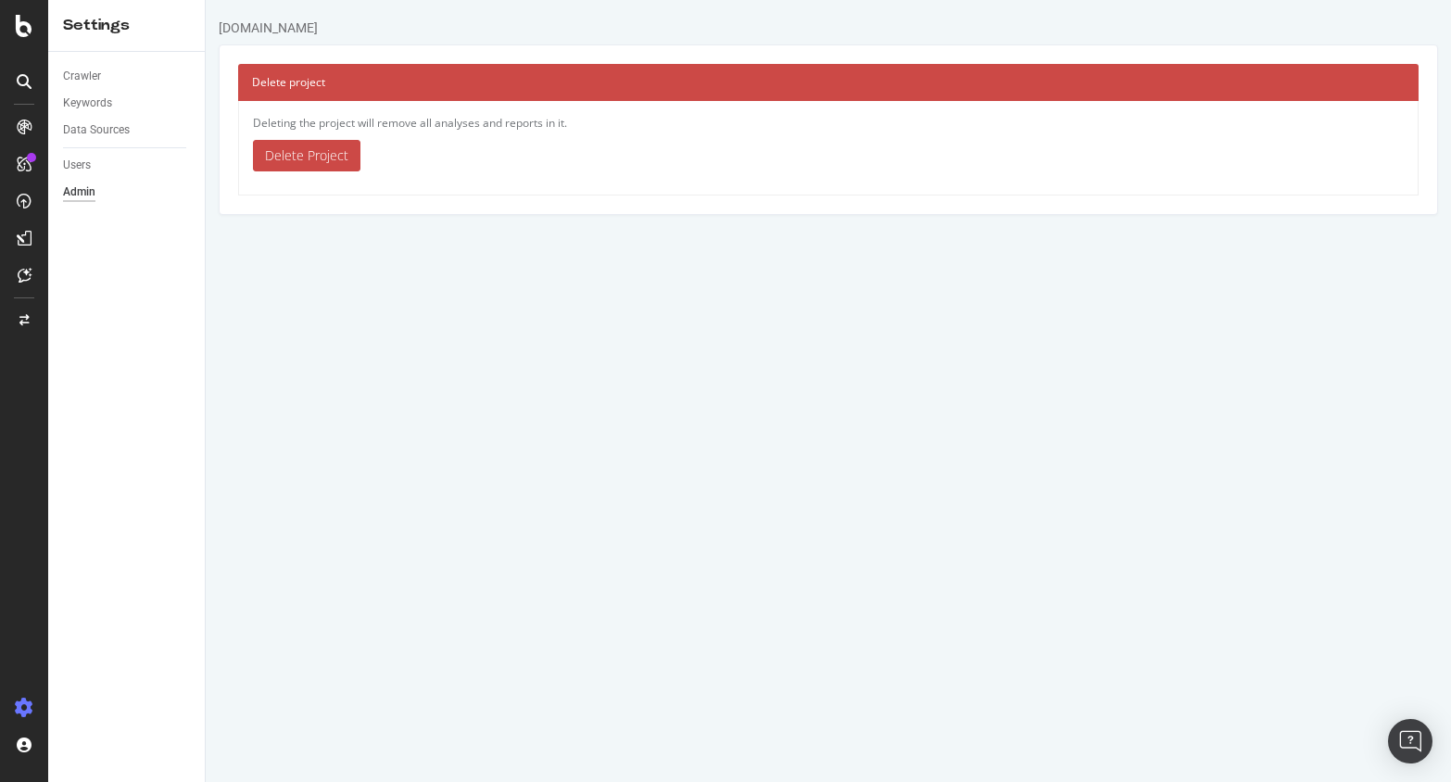
click at [301, 157] on link "Delete Project" at bounding box center [306, 156] width 107 height 32
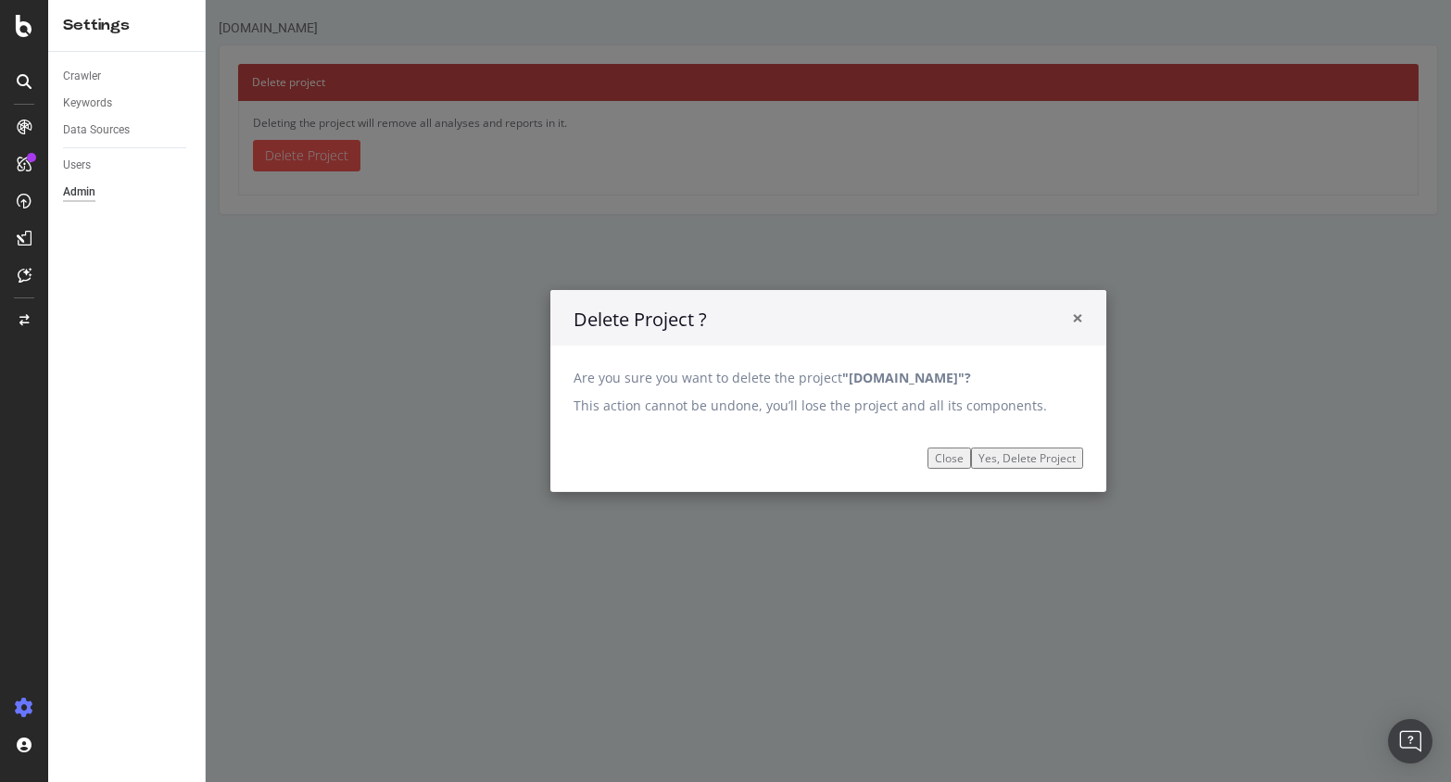
click at [1074, 312] on span "×" at bounding box center [1077, 318] width 11 height 26
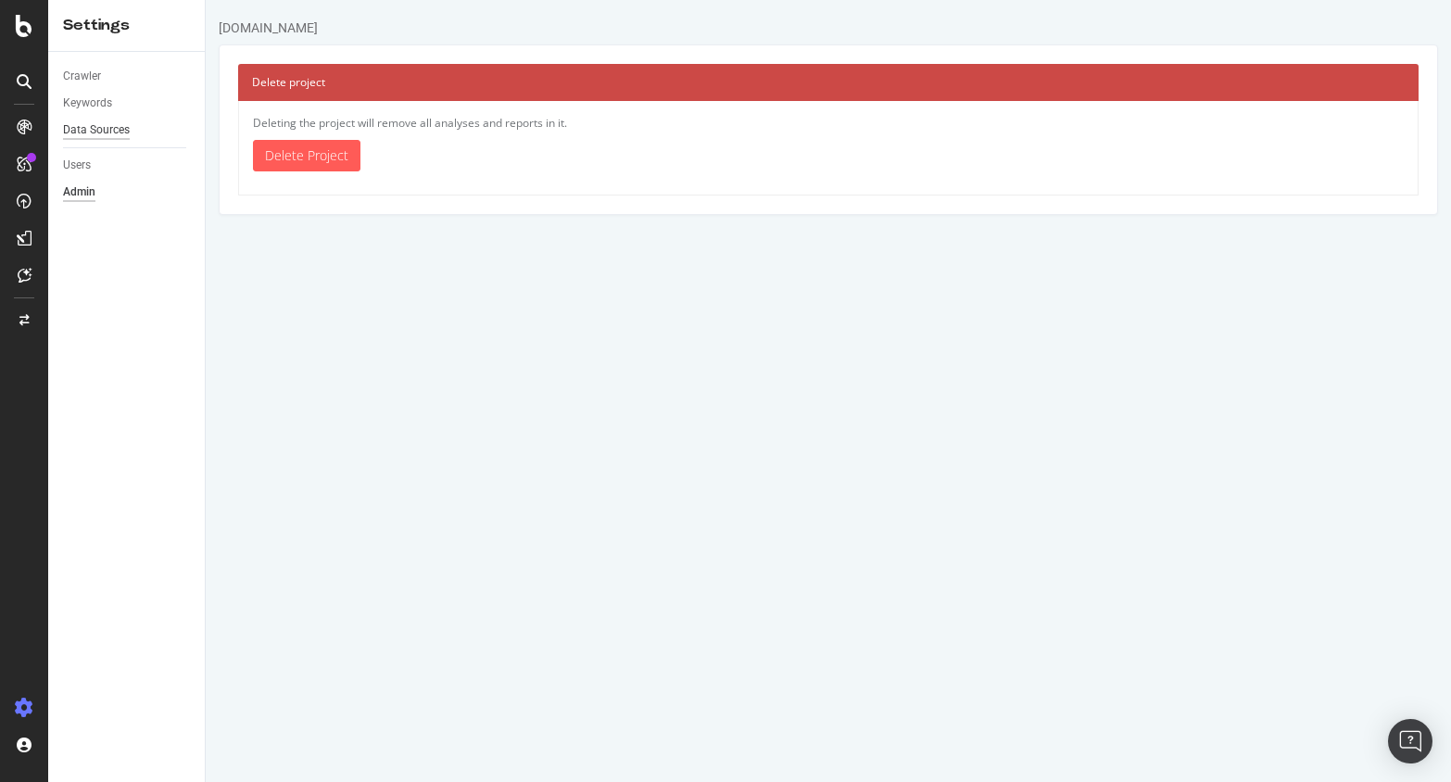
click at [93, 126] on div "Data Sources" at bounding box center [96, 129] width 67 height 19
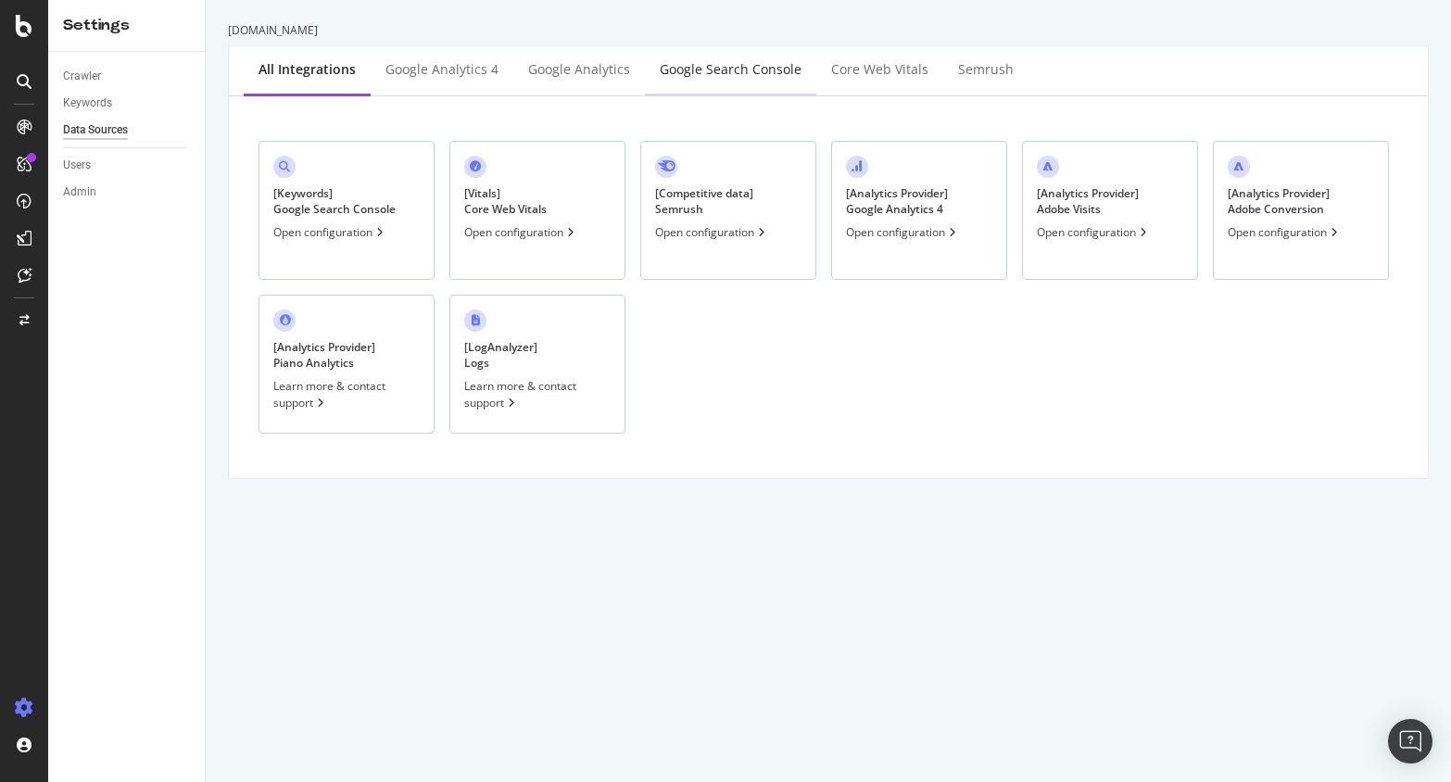
click at [685, 65] on div "Google Search Console" at bounding box center [731, 69] width 142 height 19
